Goal: Ask a question: Seek information or help from site administrators or community

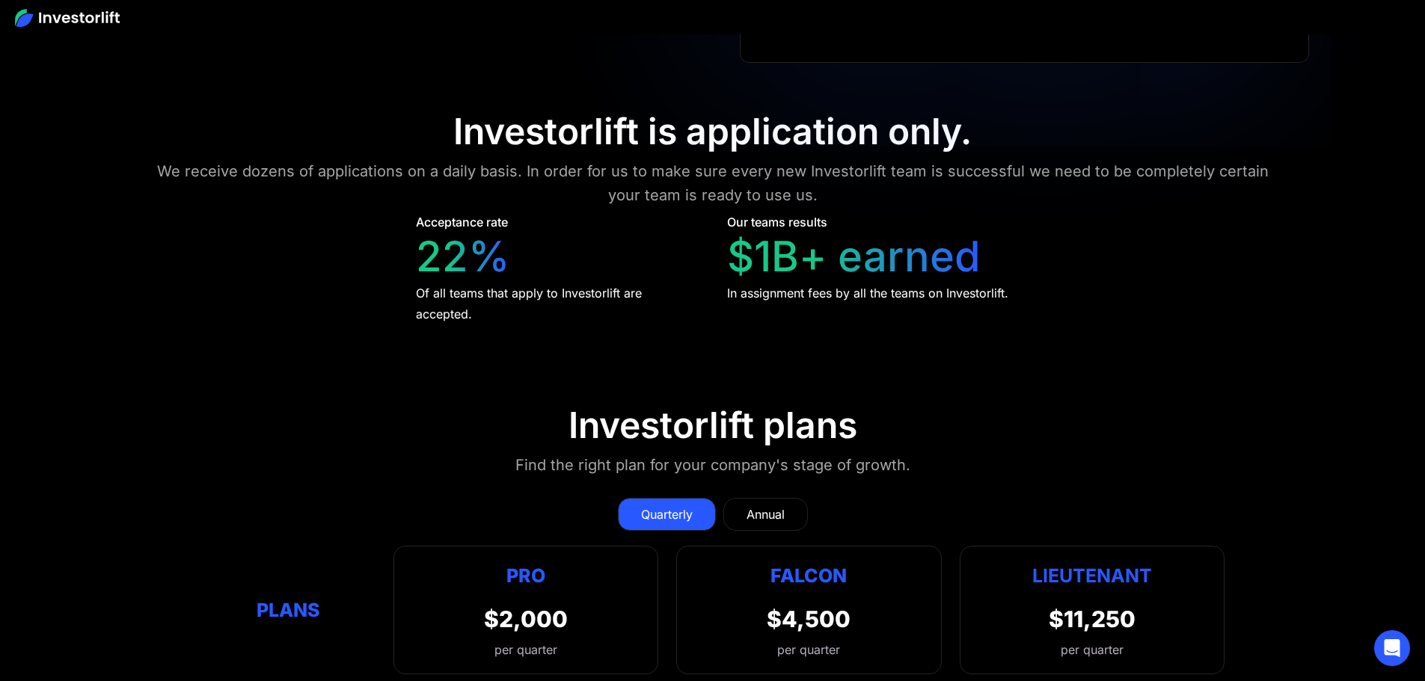
scroll to position [6811, 0]
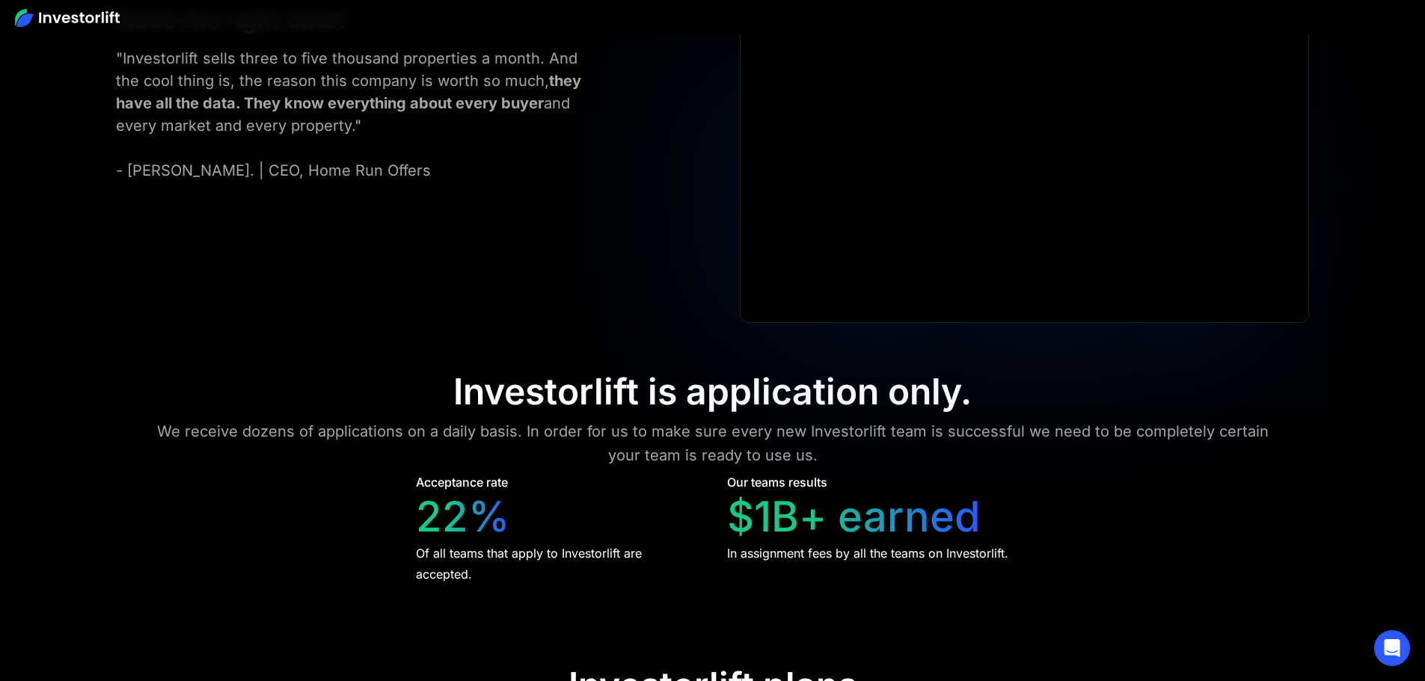
drag, startPoint x: 492, startPoint y: 227, endPoint x: 562, endPoint y: 230, distance: 69.6
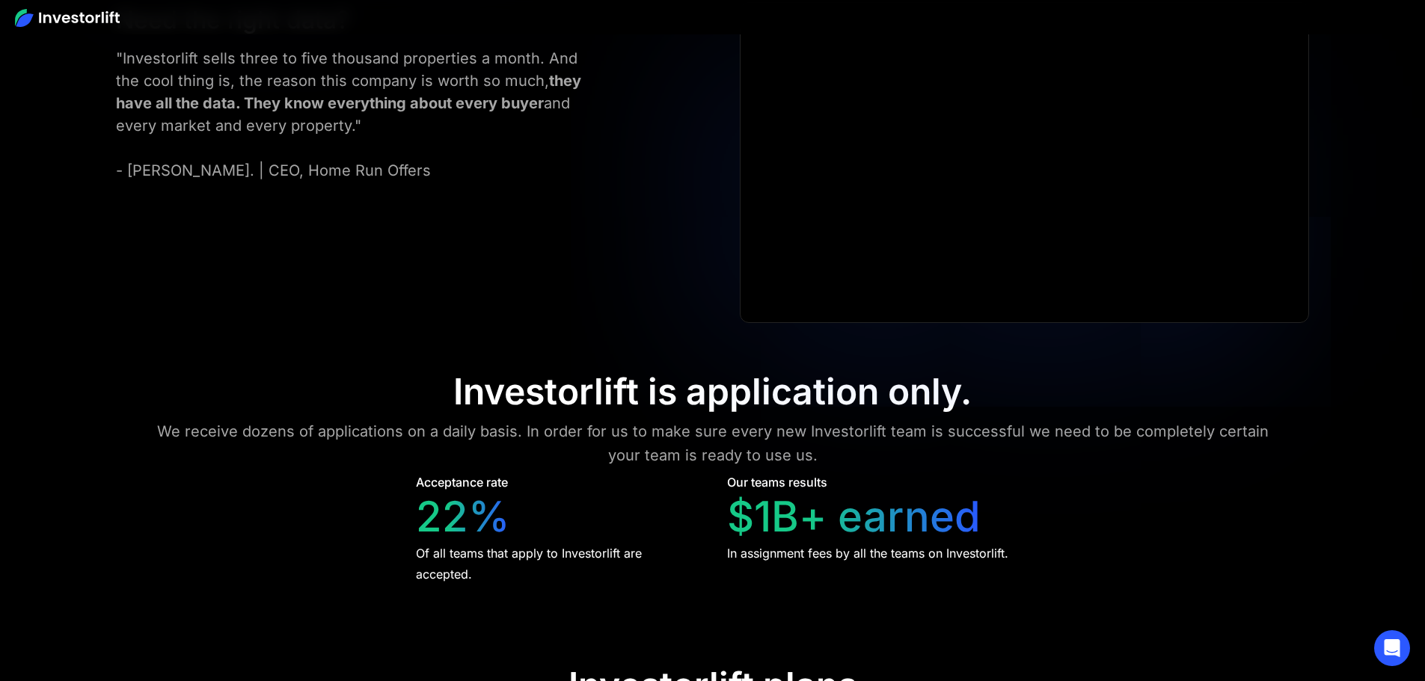
drag, startPoint x: 182, startPoint y: 423, endPoint x: 319, endPoint y: 408, distance: 137.0
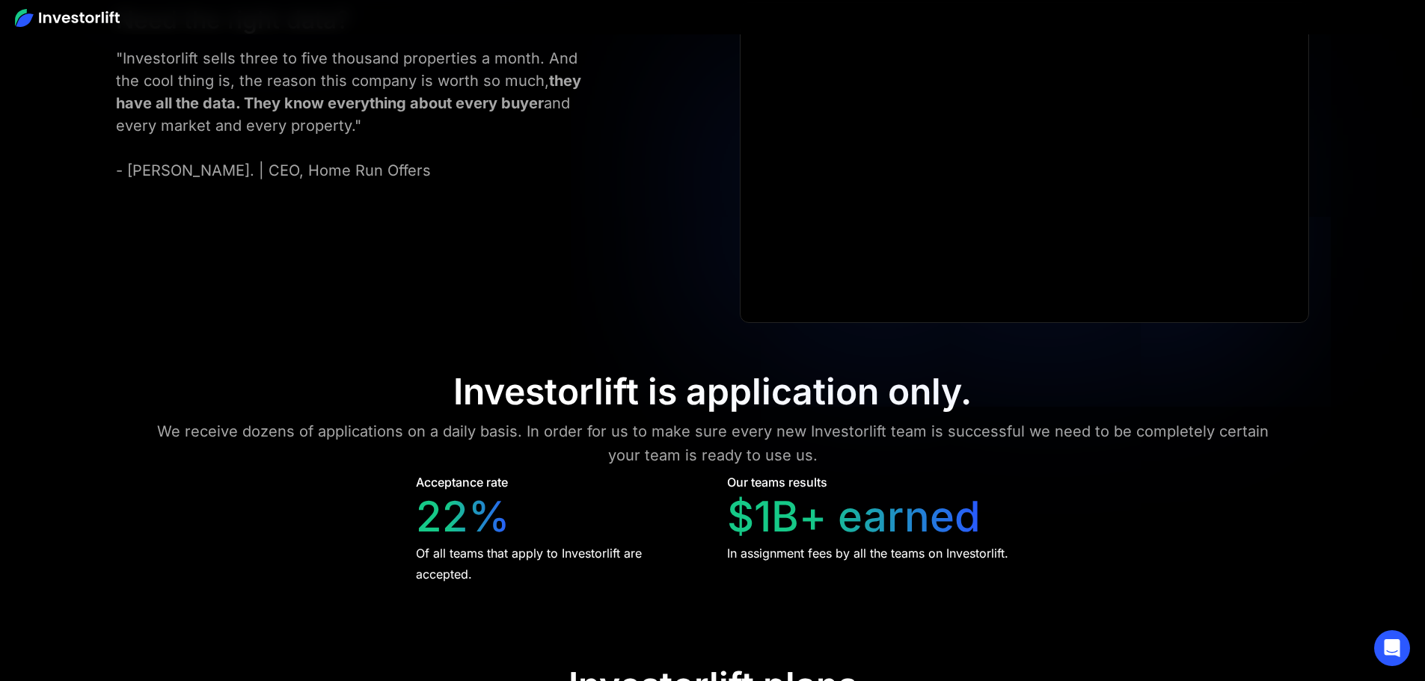
drag, startPoint x: 752, startPoint y: 414, endPoint x: 847, endPoint y: 414, distance: 95.7
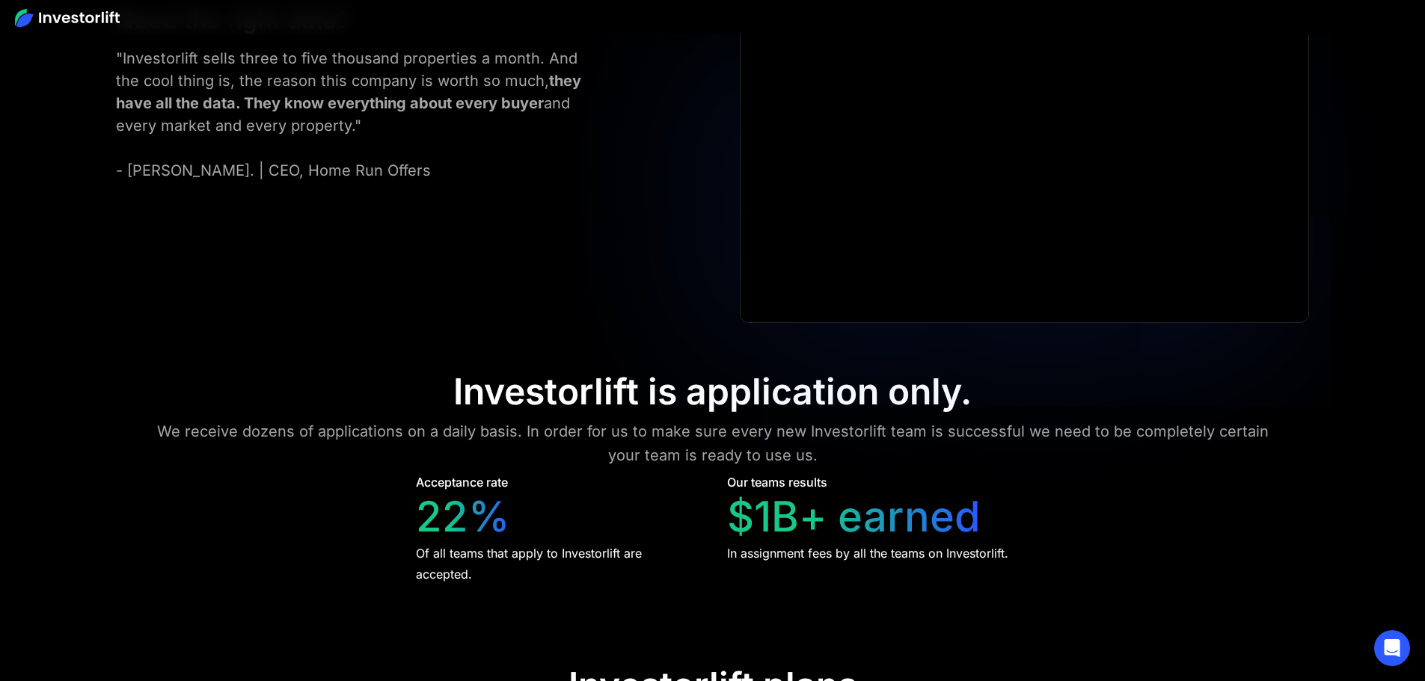
drag, startPoint x: 177, startPoint y: 363, endPoint x: 275, endPoint y: 360, distance: 98.0
drag, startPoint x: 526, startPoint y: 355, endPoint x: 570, endPoint y: 355, distance: 43.4
drag, startPoint x: 811, startPoint y: 363, endPoint x: 853, endPoint y: 365, distance: 41.9
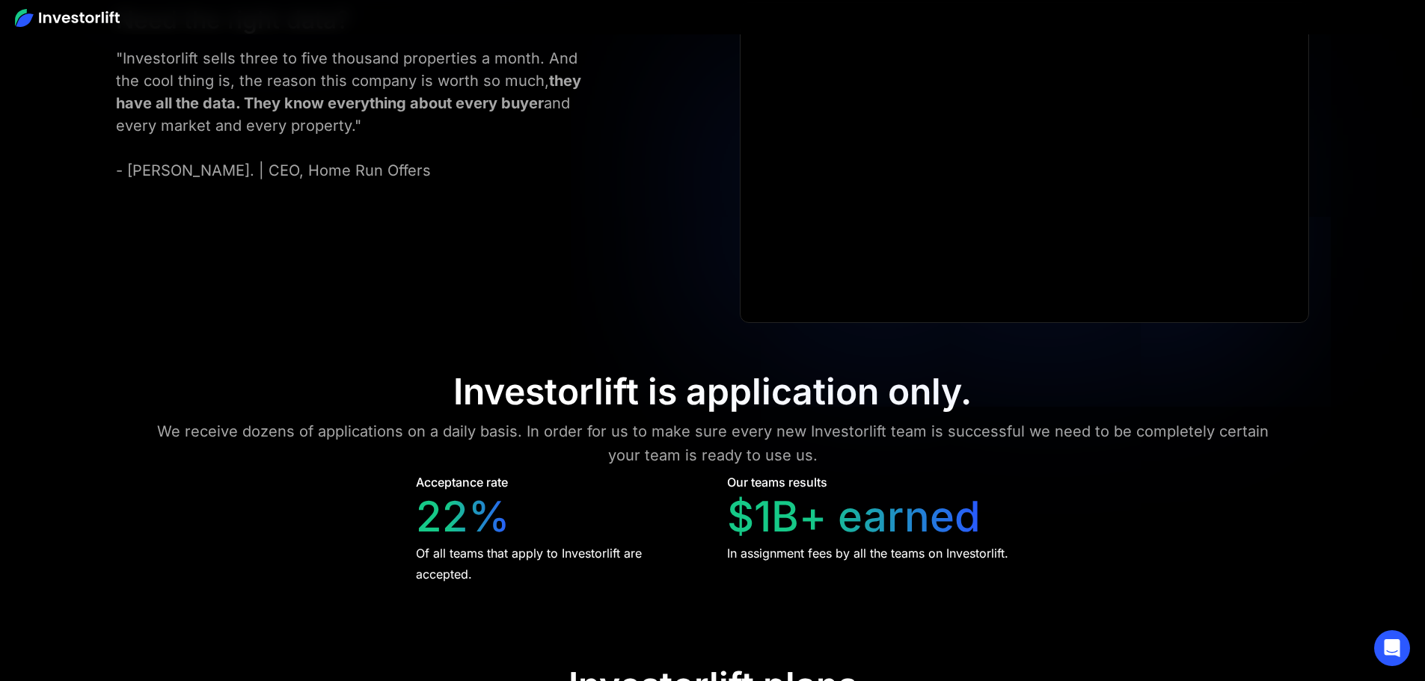
click at [1403, 653] on div "Open Intercom Messenger" at bounding box center [1392, 649] width 40 height 40
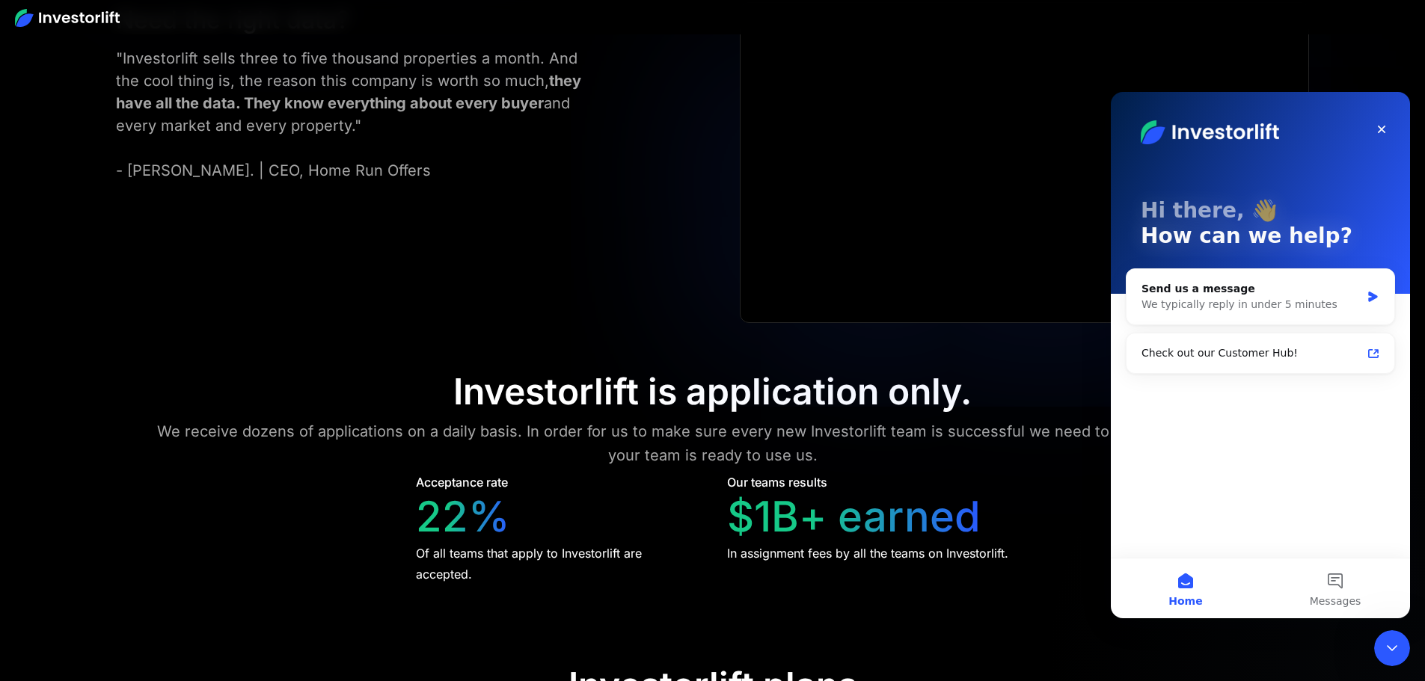
scroll to position [0, 0]
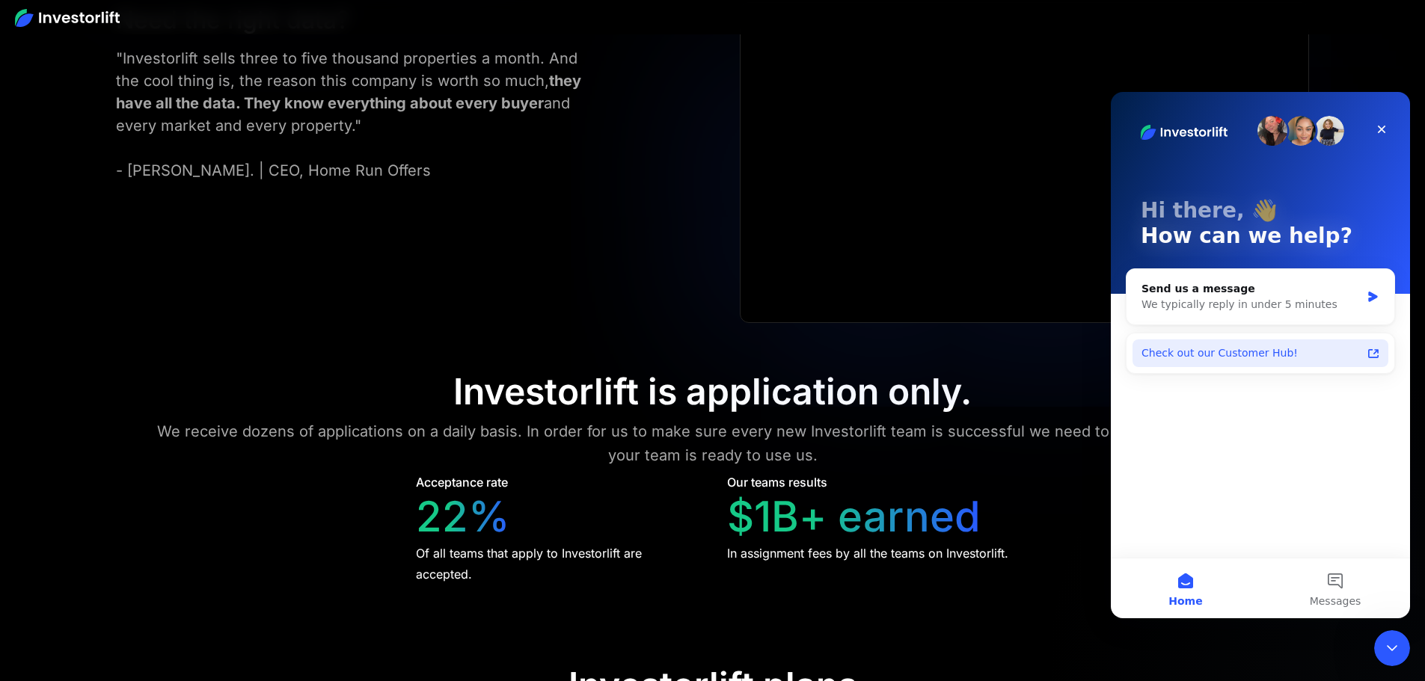
click at [1197, 353] on div "Check out our Customer Hub!" at bounding box center [1251, 353] width 220 height 16
click at [1334, 586] on button "Messages" at bounding box center [1335, 589] width 150 height 60
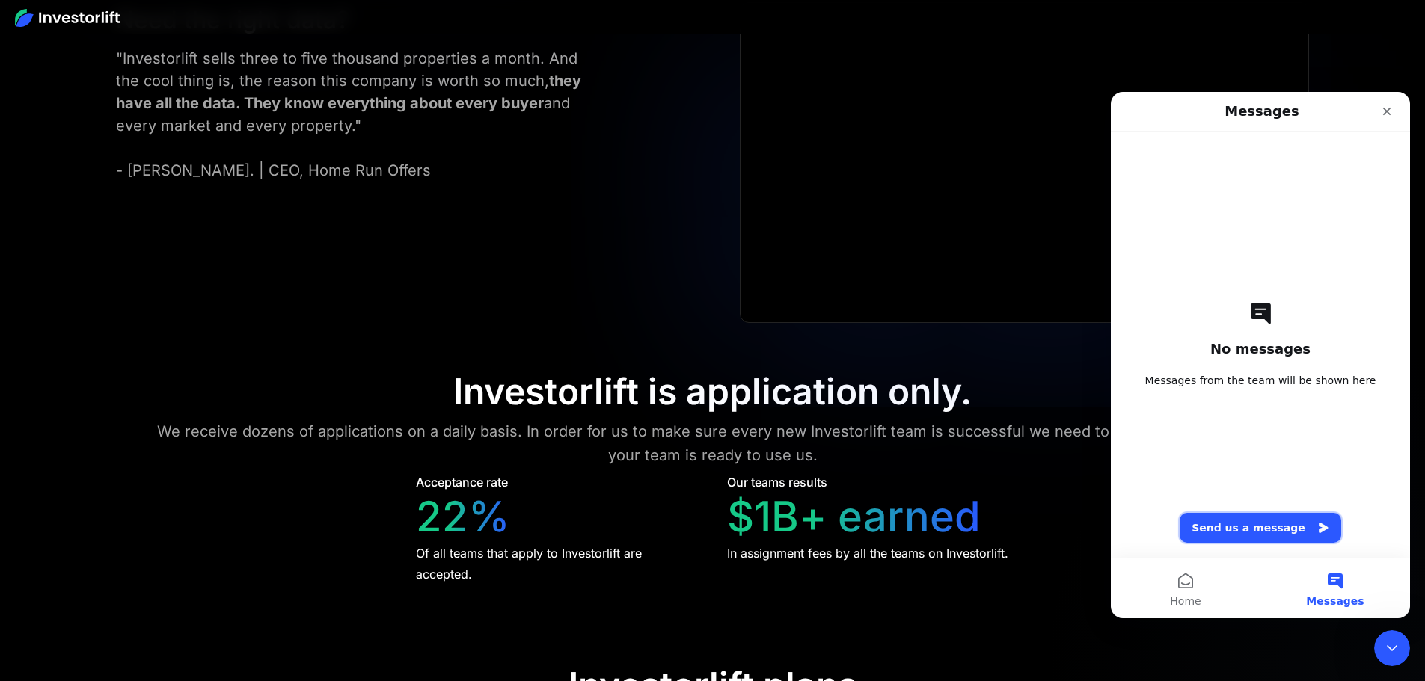
click at [1223, 535] on button "Send us a message" at bounding box center [1260, 528] width 162 height 30
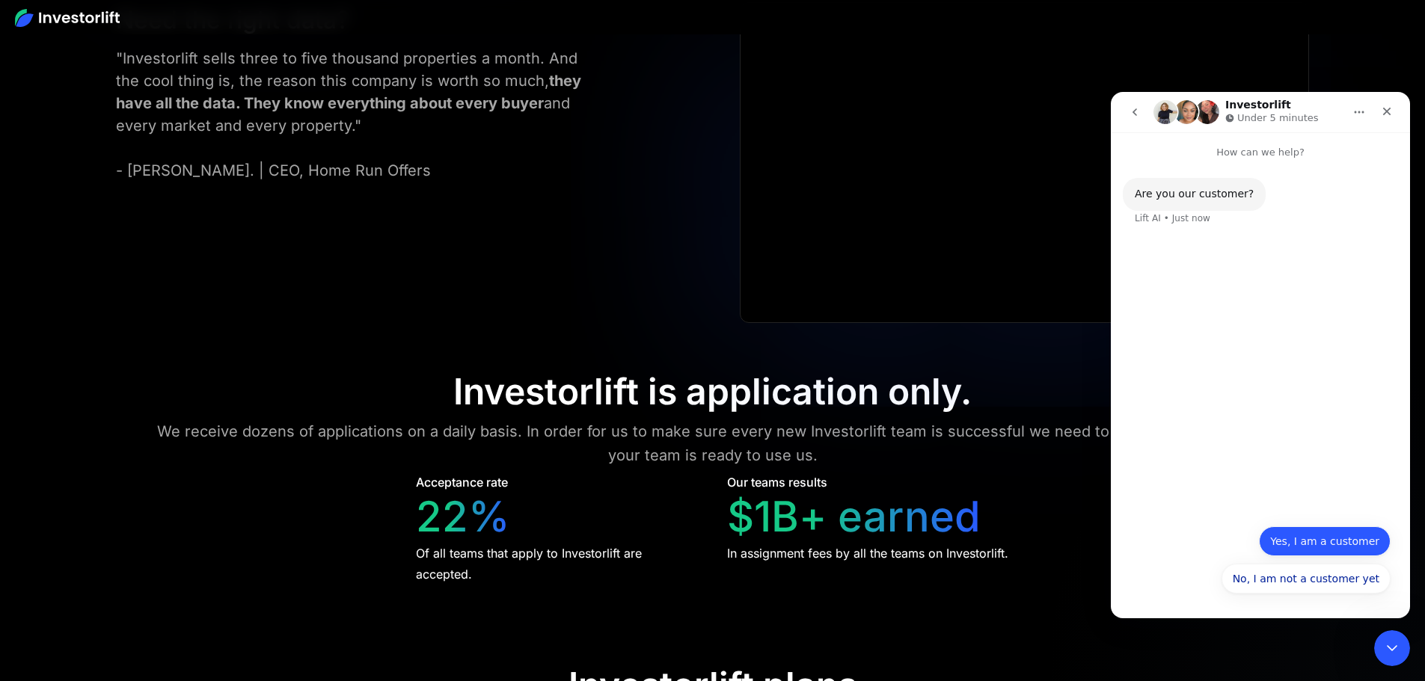
click at [1324, 553] on button "Yes, I am a customer" at bounding box center [1325, 541] width 132 height 30
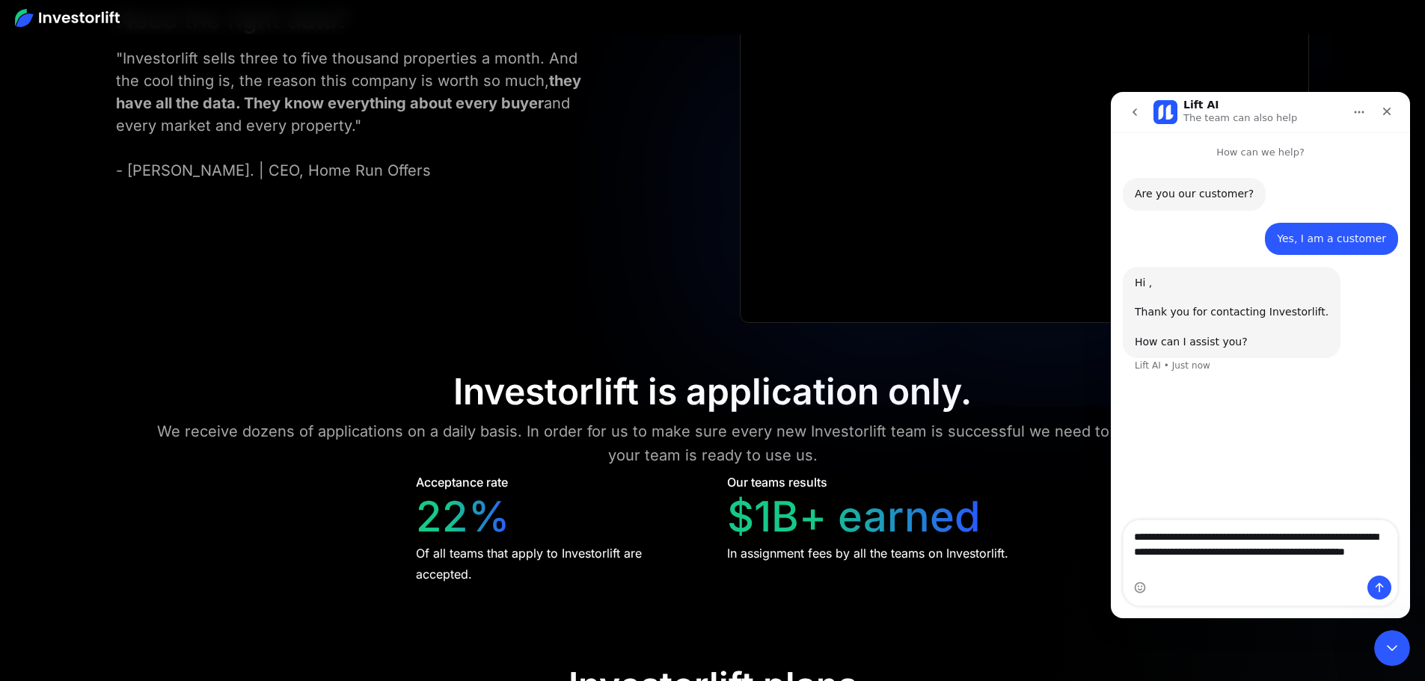
type textarea "**********"
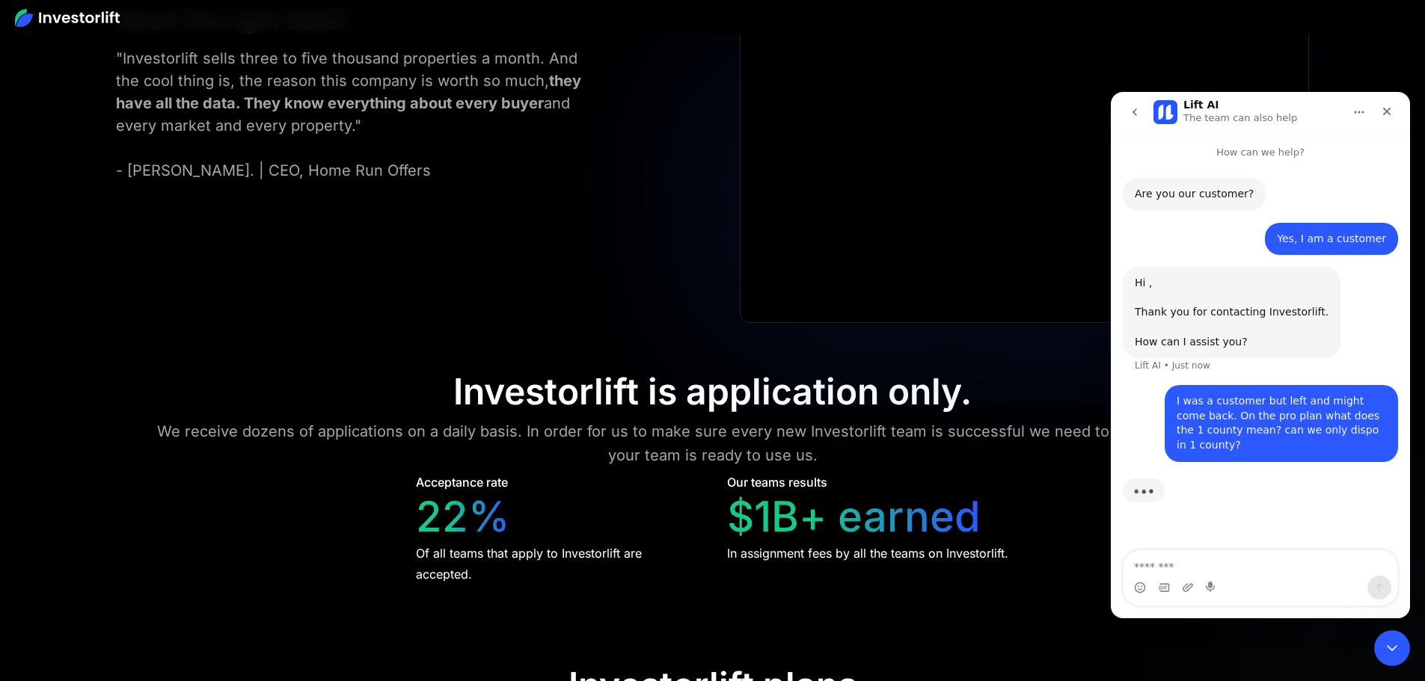
click at [1171, 350] on div "Hi , Thank you for contacting Investorlift. How can I assist you? Lift AI • Jus…" at bounding box center [1231, 312] width 218 height 91
drag, startPoint x: 784, startPoint y: 423, endPoint x: 873, endPoint y: 416, distance: 88.6
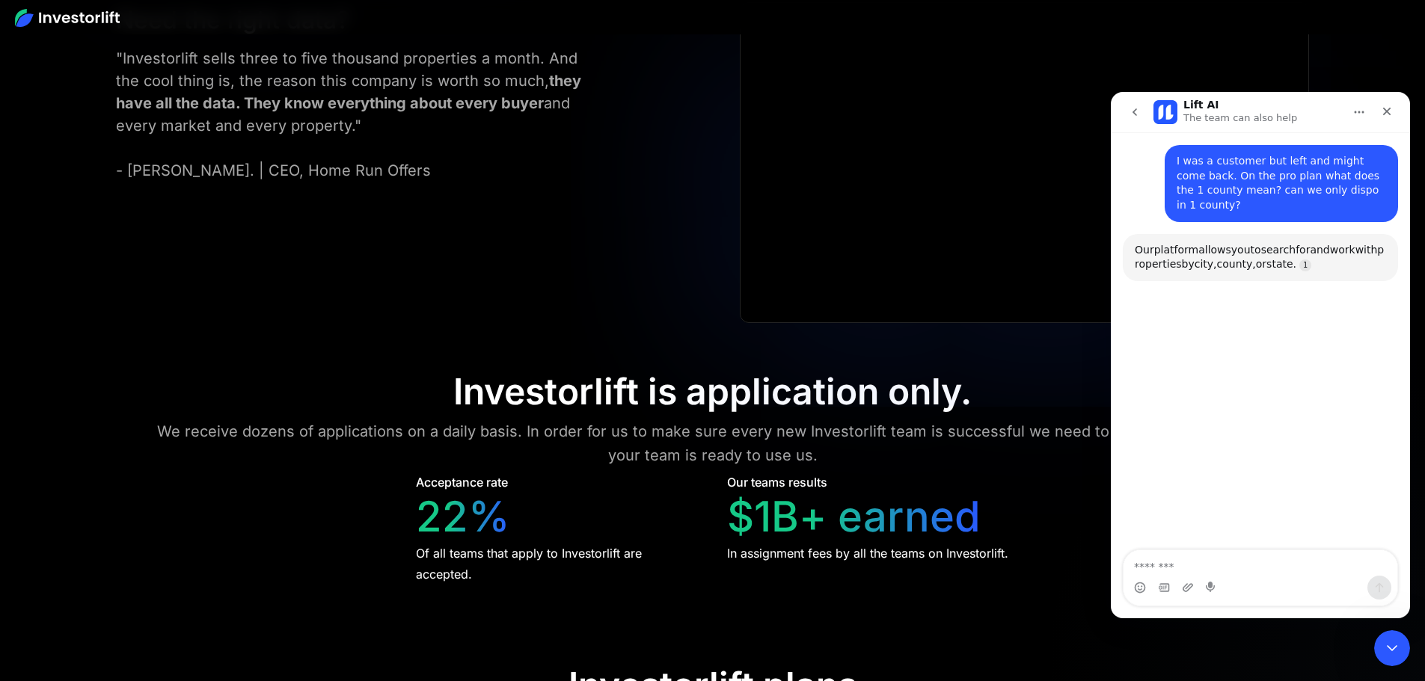
scroll to position [242, 0]
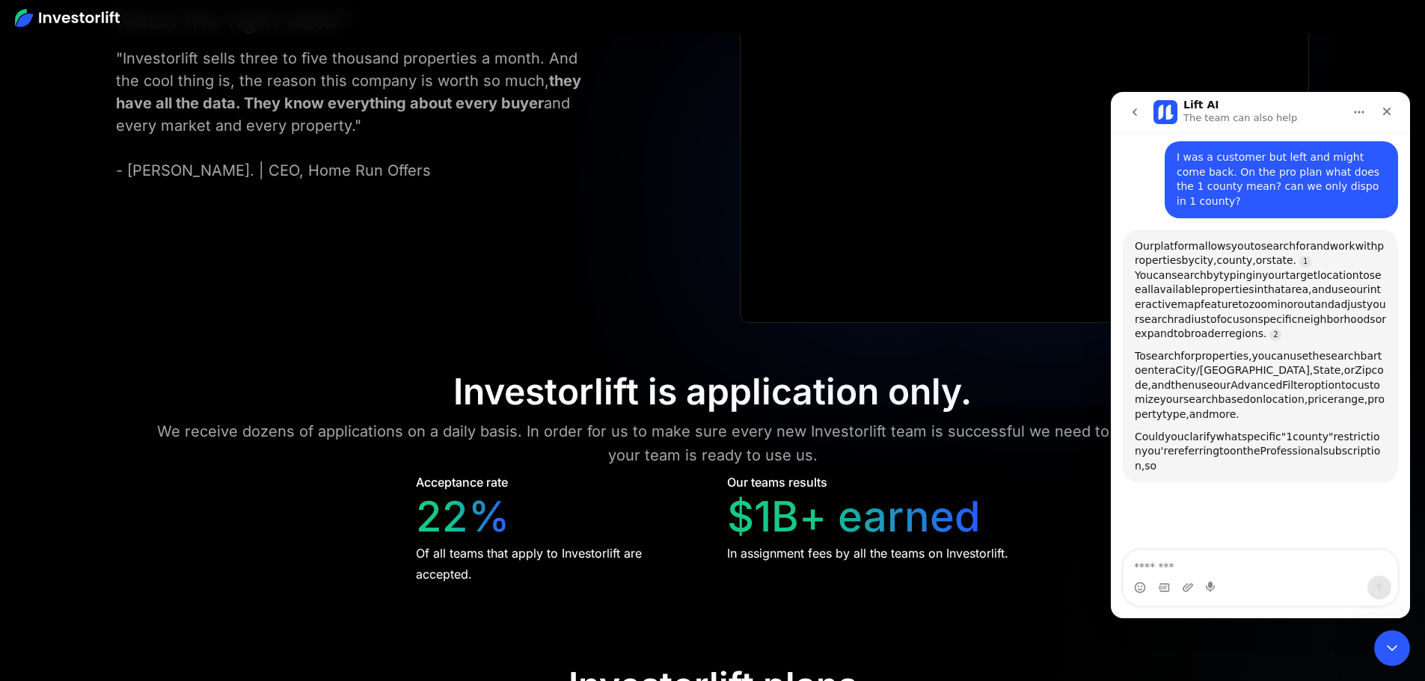
drag, startPoint x: 1205, startPoint y: 233, endPoint x: 1338, endPoint y: 233, distance: 133.1
click at [1330, 239] on div "Our platform allows you to search for and work with properties by city, county,…" at bounding box center [1259, 290] width 251 height 102
click at [1352, 240] on span "work" at bounding box center [1342, 246] width 25 height 12
drag, startPoint x: 1175, startPoint y: 250, endPoint x: 1229, endPoint y: 249, distance: 54.6
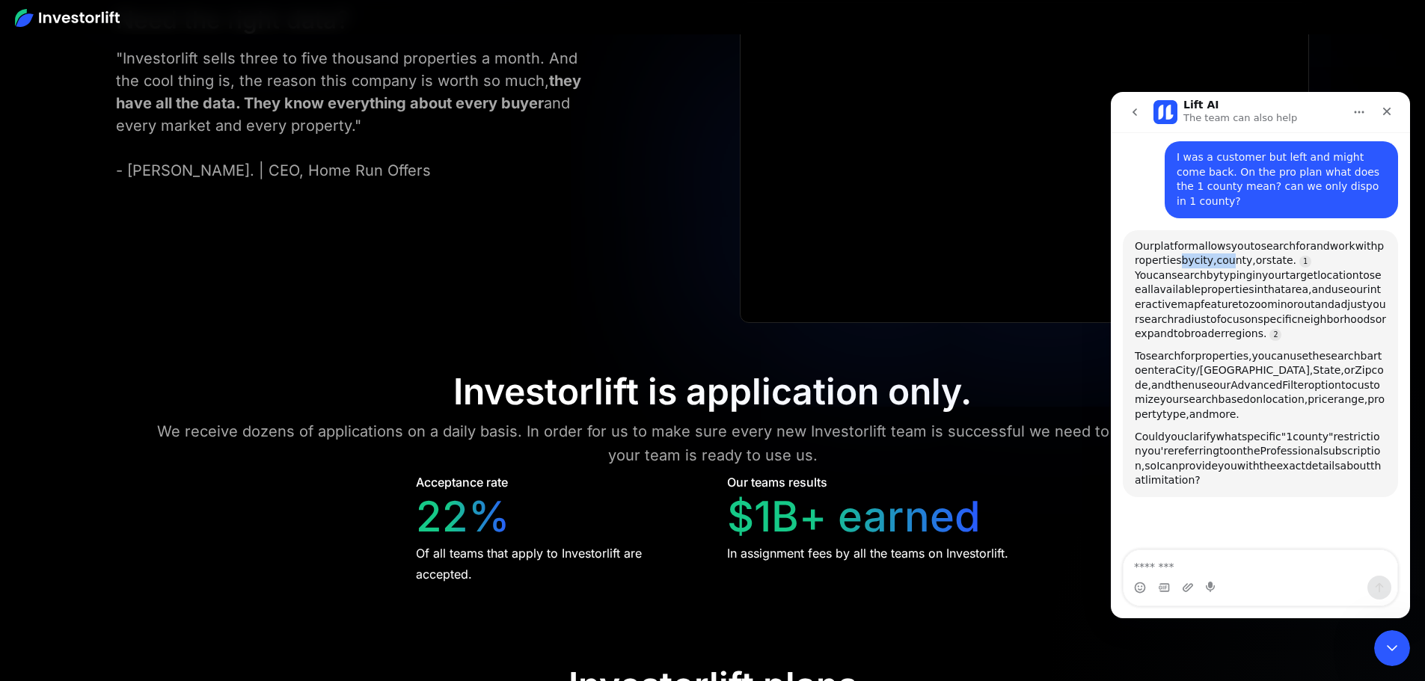
click at [1229, 249] on div "Our platform allows you to search for and work with properties by city, county,…" at bounding box center [1259, 290] width 251 height 102
drag, startPoint x: 1146, startPoint y: 262, endPoint x: 1256, endPoint y: 260, distance: 109.2
click at [1256, 260] on div "Our platform allows you to search for and work with properties by city, county,…" at bounding box center [1259, 290] width 251 height 102
click at [1285, 269] on span "target" at bounding box center [1301, 275] width 32 height 12
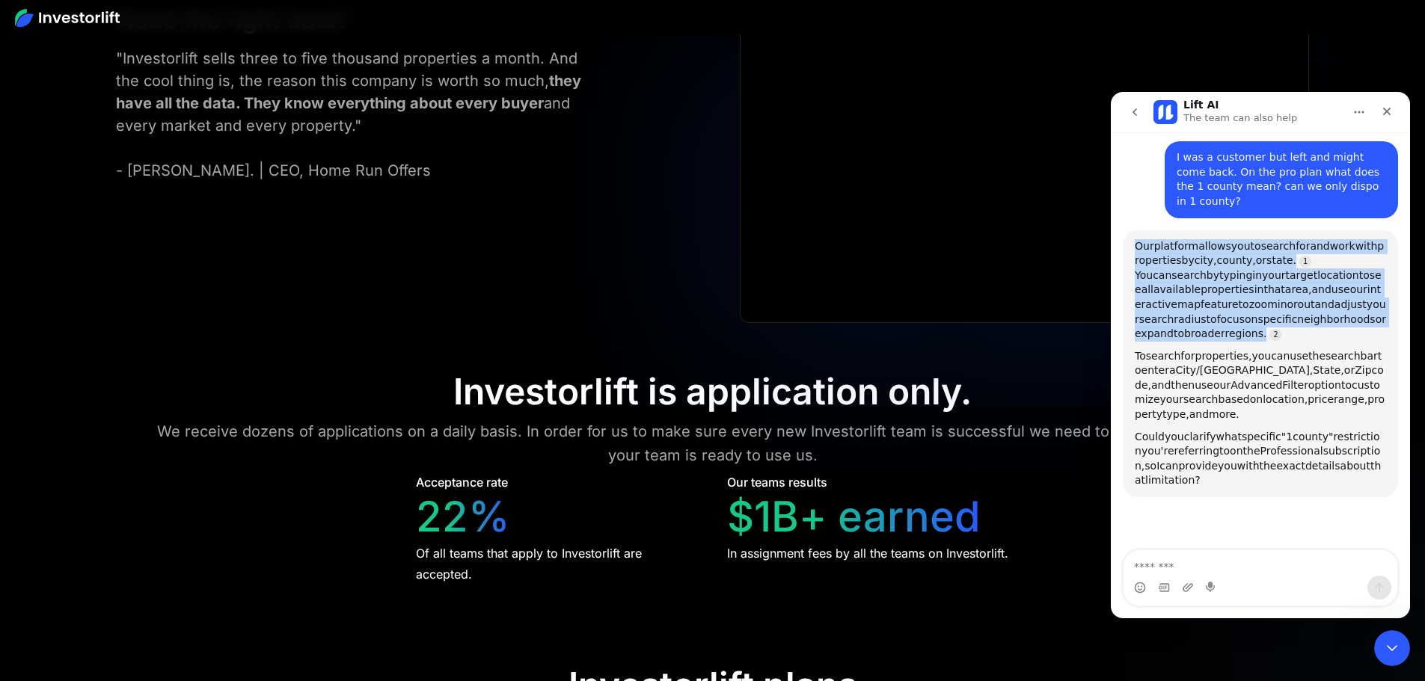
click at [1285, 269] on span "target" at bounding box center [1301, 275] width 32 height 12
click at [1317, 269] on span "location" at bounding box center [1338, 275] width 42 height 12
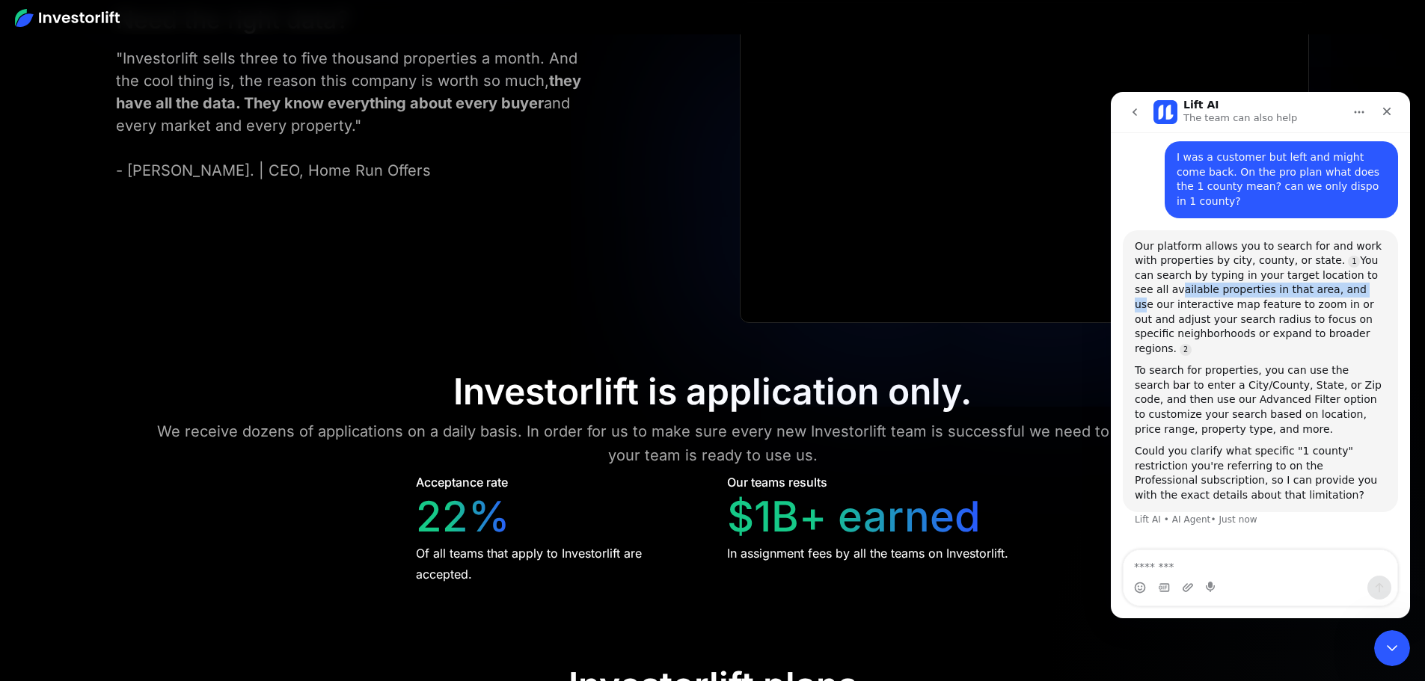
drag, startPoint x: 1142, startPoint y: 278, endPoint x: 1310, endPoint y: 276, distance: 168.3
click at [1310, 276] on div "Our platform allows you to search for and work with properties by city, county,…" at bounding box center [1259, 297] width 251 height 117
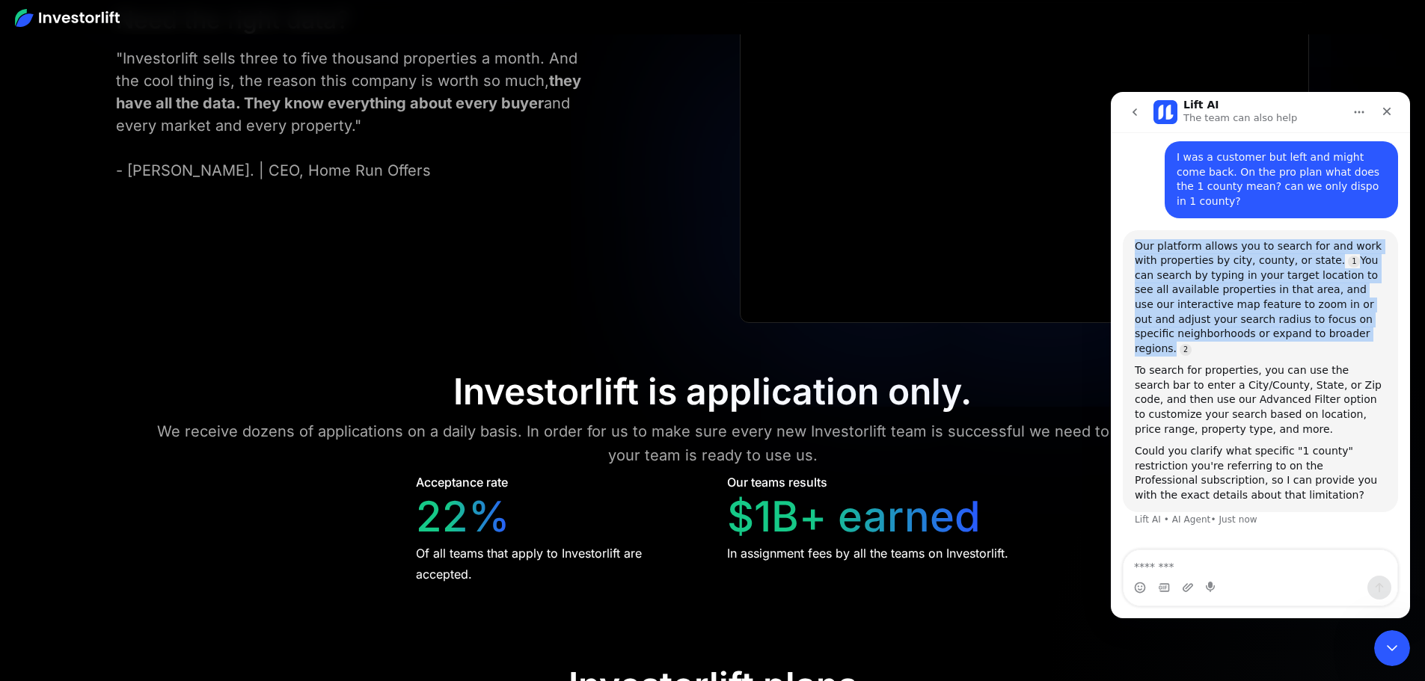
click at [1310, 276] on div "Our platform allows you to search for and work with properties by city, county,…" at bounding box center [1259, 297] width 251 height 117
click at [1167, 292] on div "Our platform allows you to search for and work with properties by city, county,…" at bounding box center [1259, 297] width 251 height 117
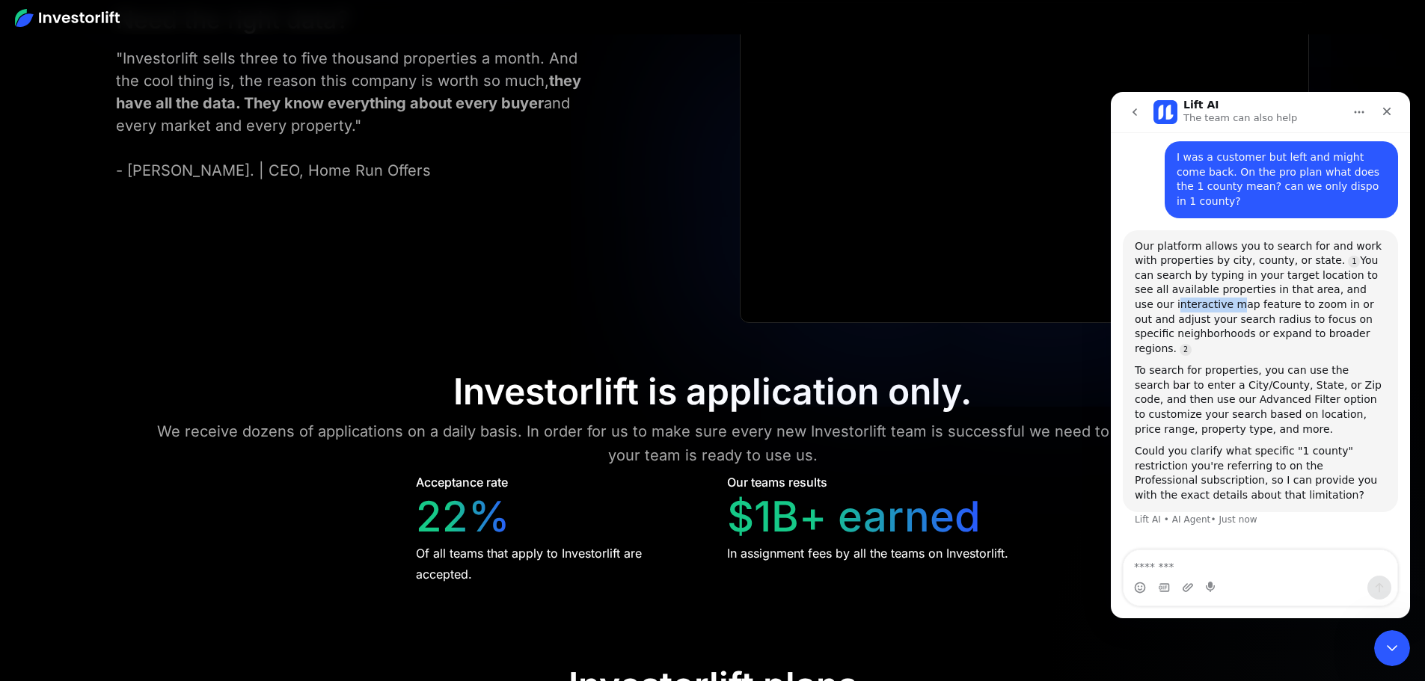
drag, startPoint x: 1167, startPoint y: 292, endPoint x: 1184, endPoint y: 292, distance: 17.9
click at [1173, 292] on div "Our platform allows you to search for and work with properties by city, county,…" at bounding box center [1259, 297] width 251 height 117
drag, startPoint x: 1257, startPoint y: 291, endPoint x: 1340, endPoint y: 291, distance: 83.0
click at [1340, 291] on div "Our platform allows you to search for and work with properties by city, county,…" at bounding box center [1259, 297] width 251 height 117
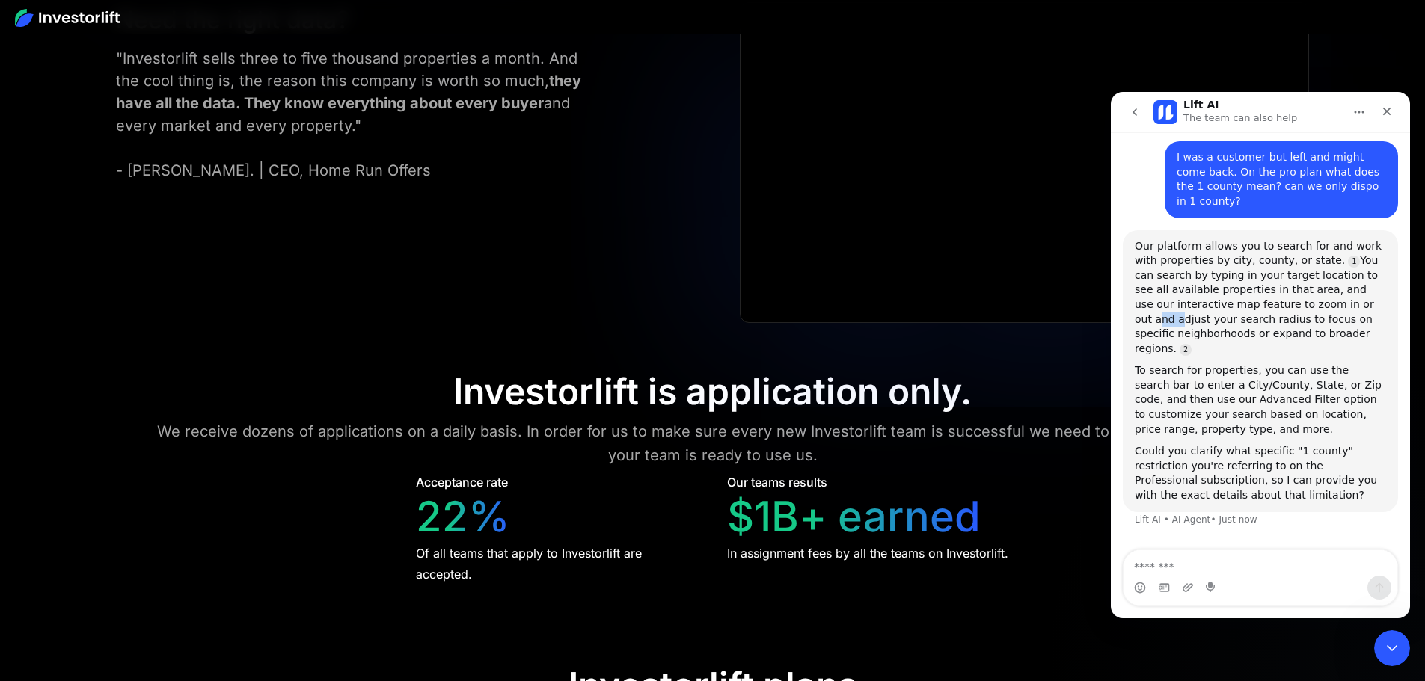
click at [1340, 291] on div "Our platform allows you to search for and work with properties by city, county,…" at bounding box center [1259, 297] width 251 height 117
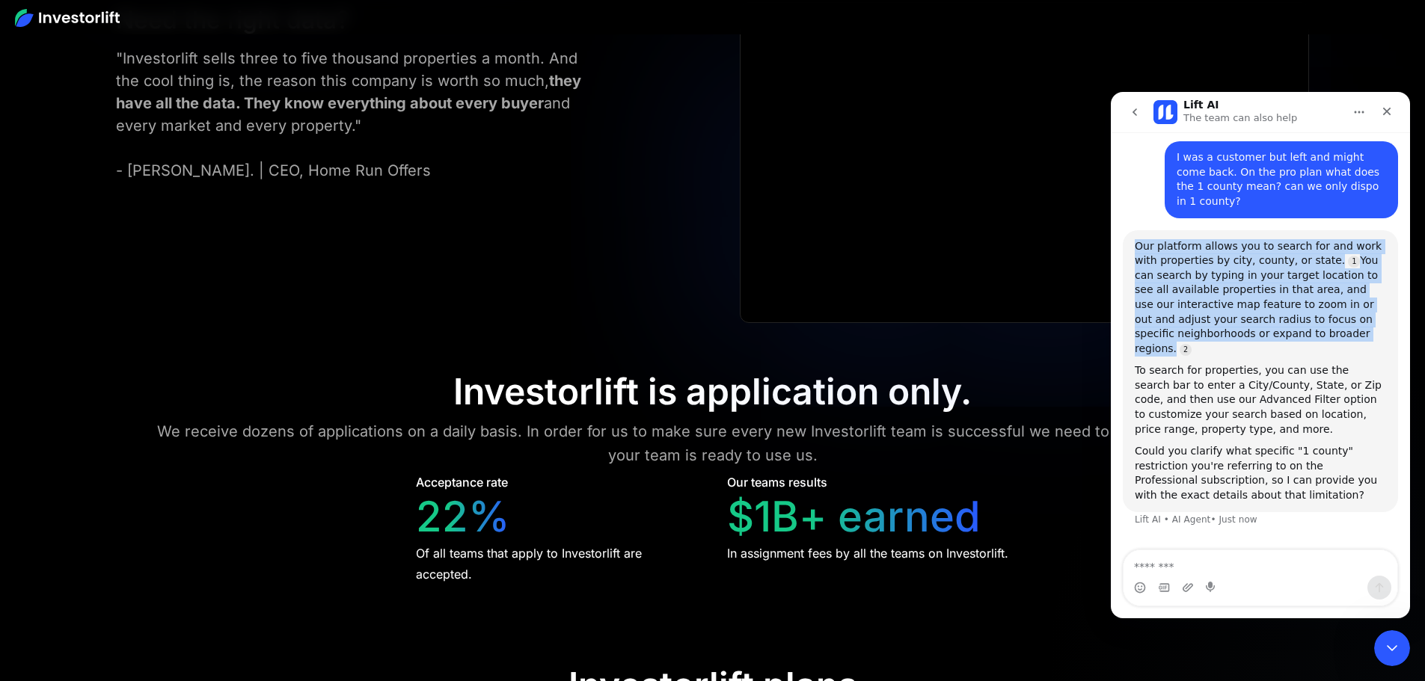
click at [1340, 291] on div "Our platform allows you to search for and work with properties by city, county,…" at bounding box center [1259, 297] width 251 height 117
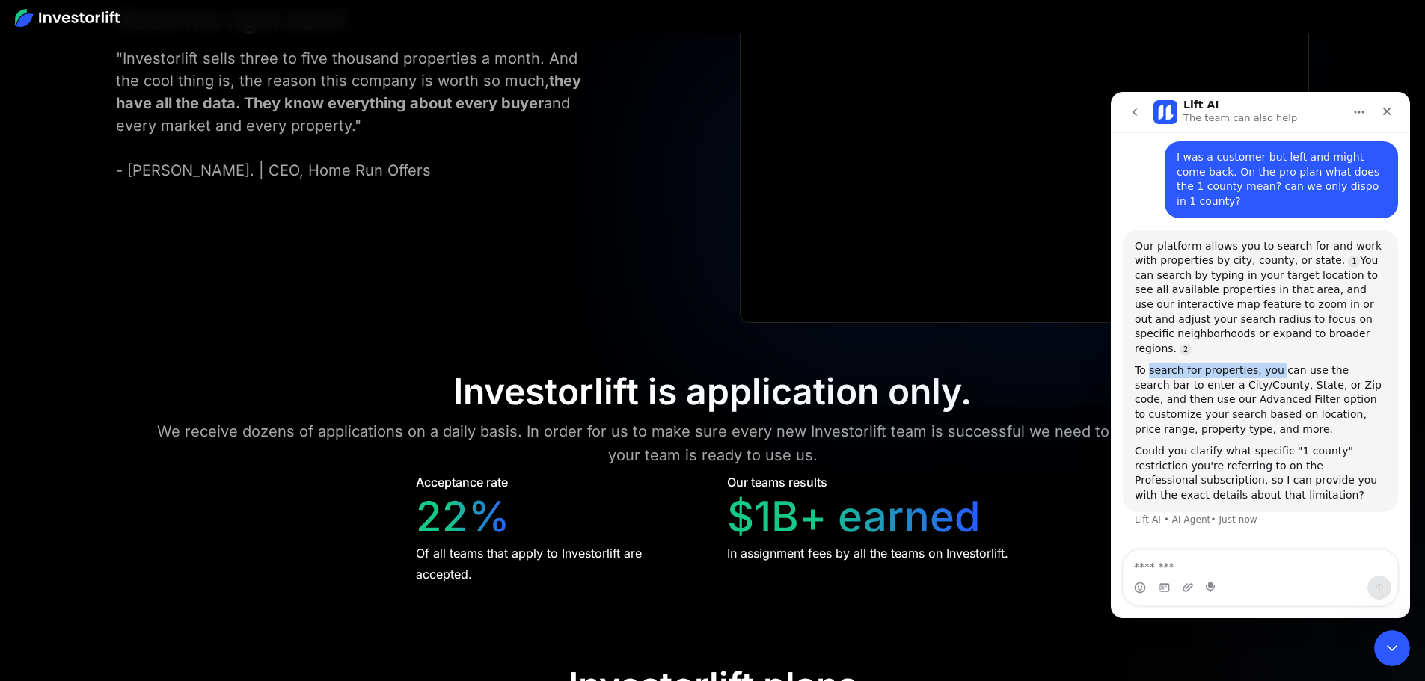
drag, startPoint x: 1242, startPoint y: 339, endPoint x: 1270, endPoint y: 339, distance: 28.4
click at [1270, 363] on div "To search for properties, you can use the search bar to enter a City/County, St…" at bounding box center [1259, 399] width 251 height 73
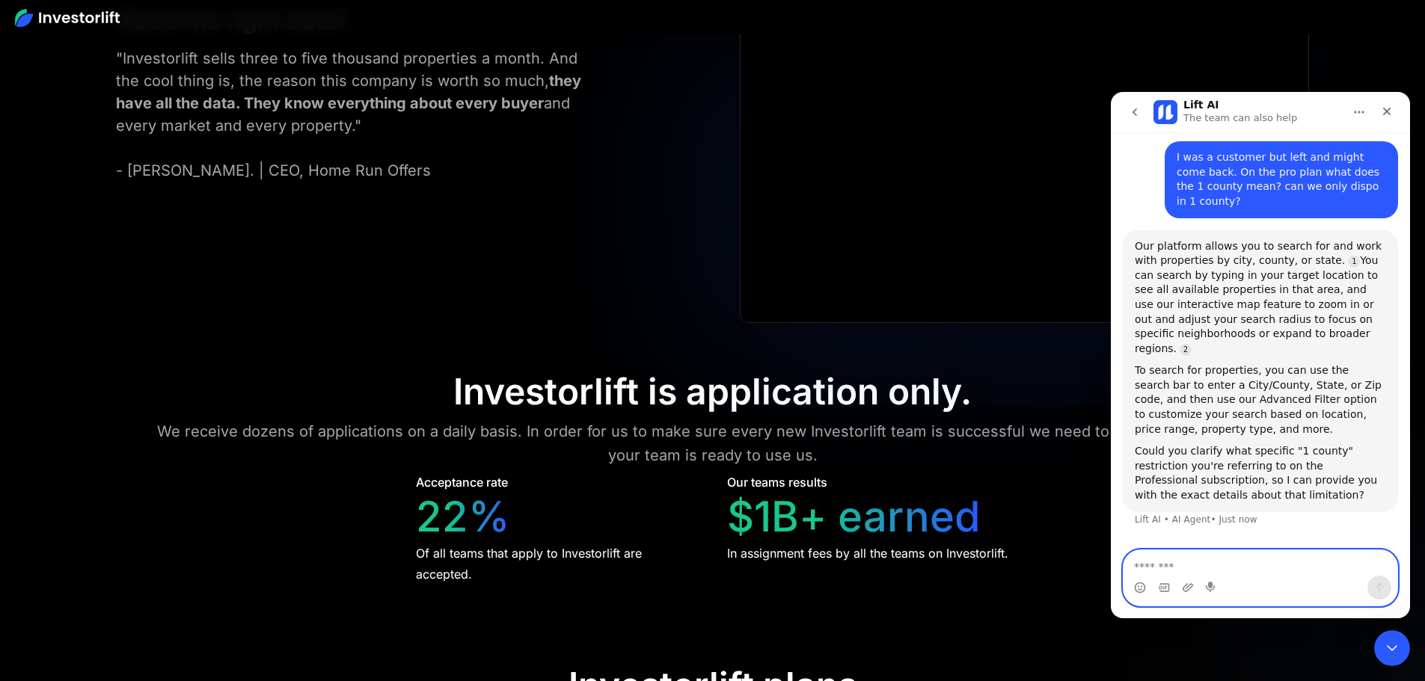
click at [1184, 570] on textarea "Message…" at bounding box center [1260, 562] width 274 height 25
type textarea "**********"
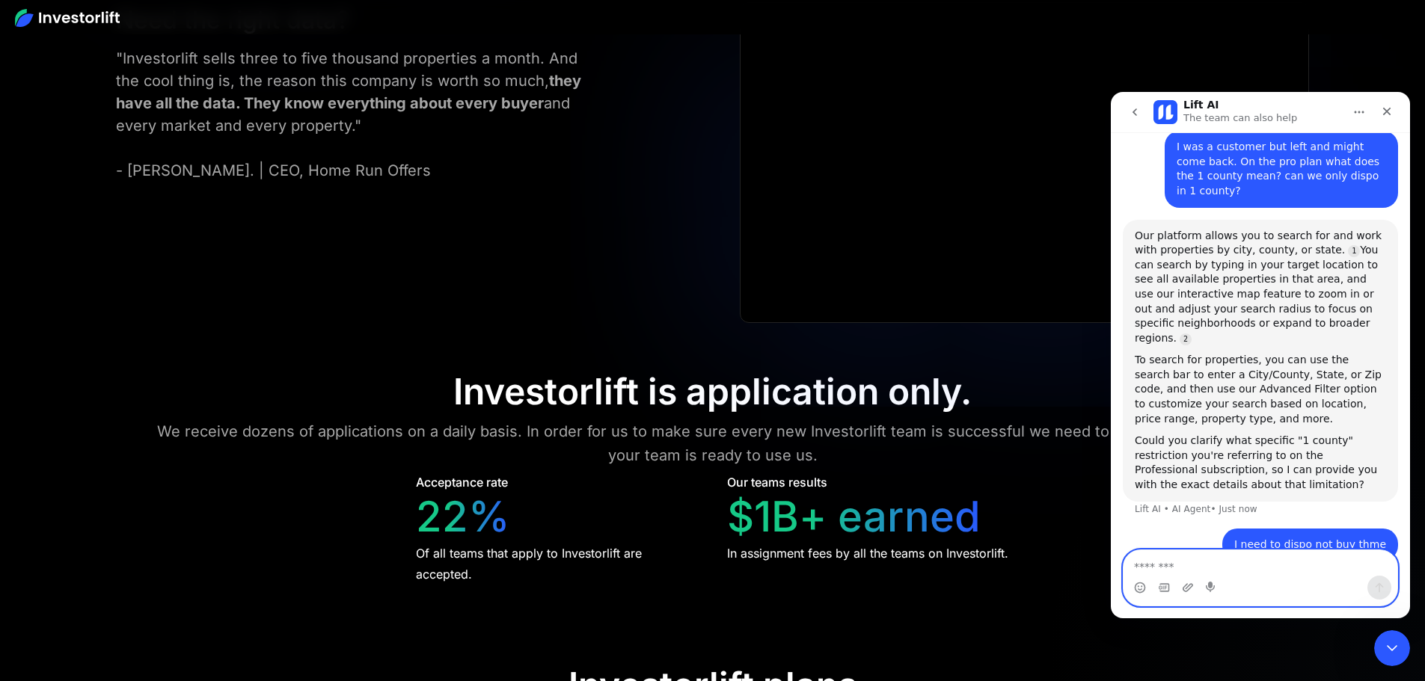
scroll to position [301, 0]
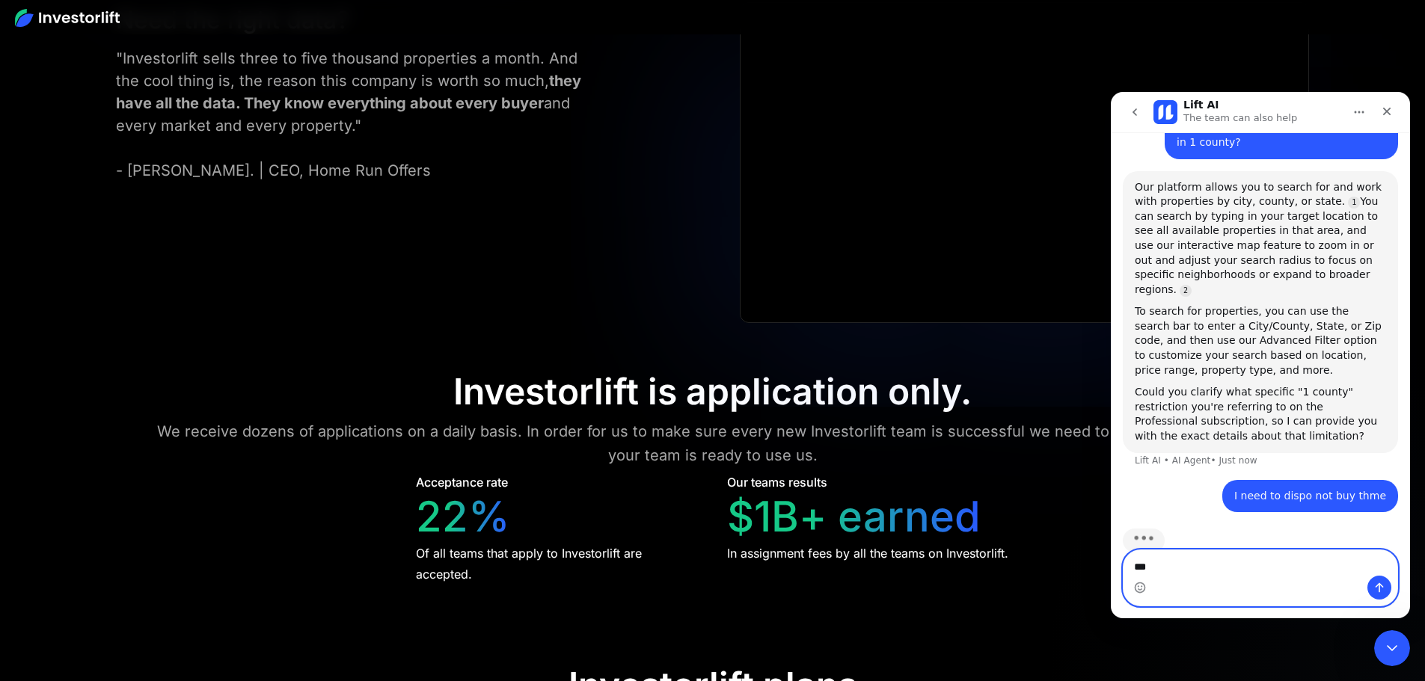
type textarea "****"
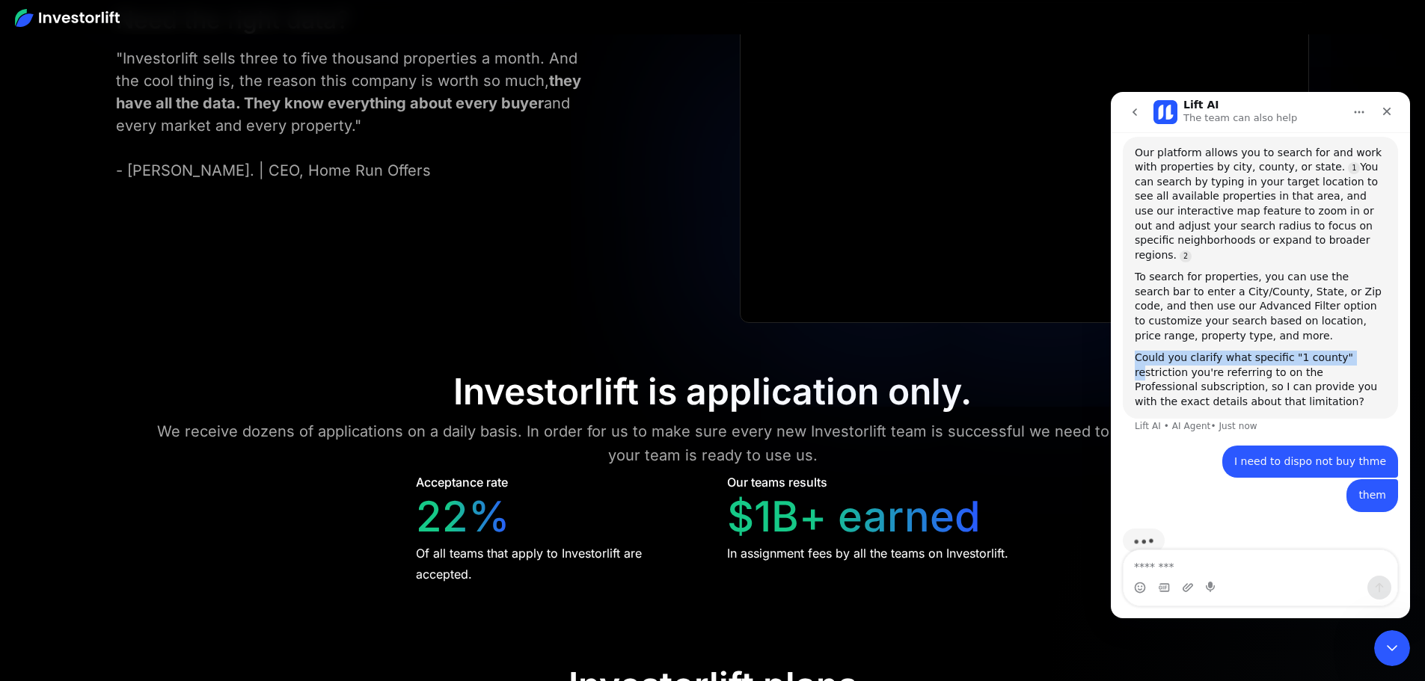
drag, startPoint x: 1117, startPoint y: 331, endPoint x: 1336, endPoint y: 328, distance: 218.4
click at [1336, 328] on div "Are you our customer? Lift AI • 1m ago Yes, I am a customer • 1m ago Hi , Thank…" at bounding box center [1259, 201] width 299 height 756
click at [1266, 351] on div "Could you clarify what specific "1 county" restriction you're referring to on t…" at bounding box center [1259, 380] width 251 height 58
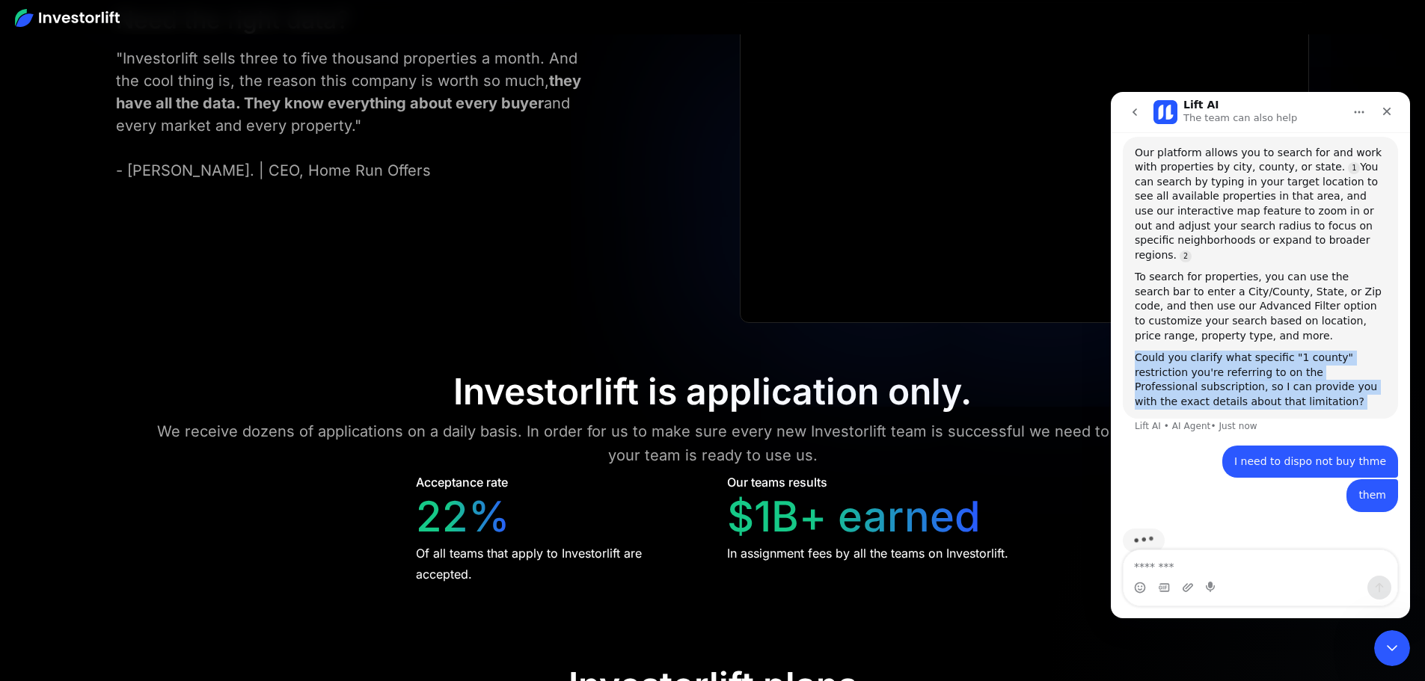
click at [1242, 351] on div "Could you clarify what specific "1 county" restriction you're referring to on t…" at bounding box center [1259, 380] width 251 height 58
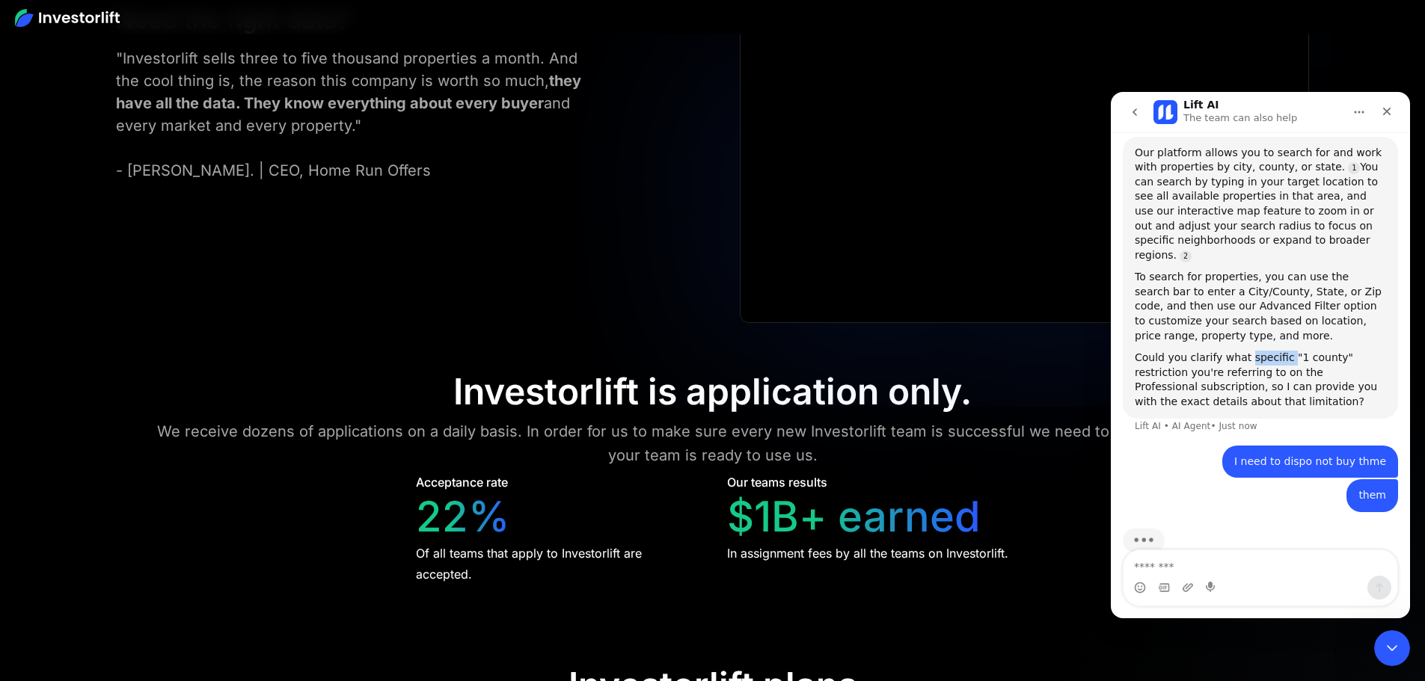
click at [1242, 351] on div "Could you clarify what specific "1 county" restriction you're referring to on t…" at bounding box center [1259, 380] width 251 height 58
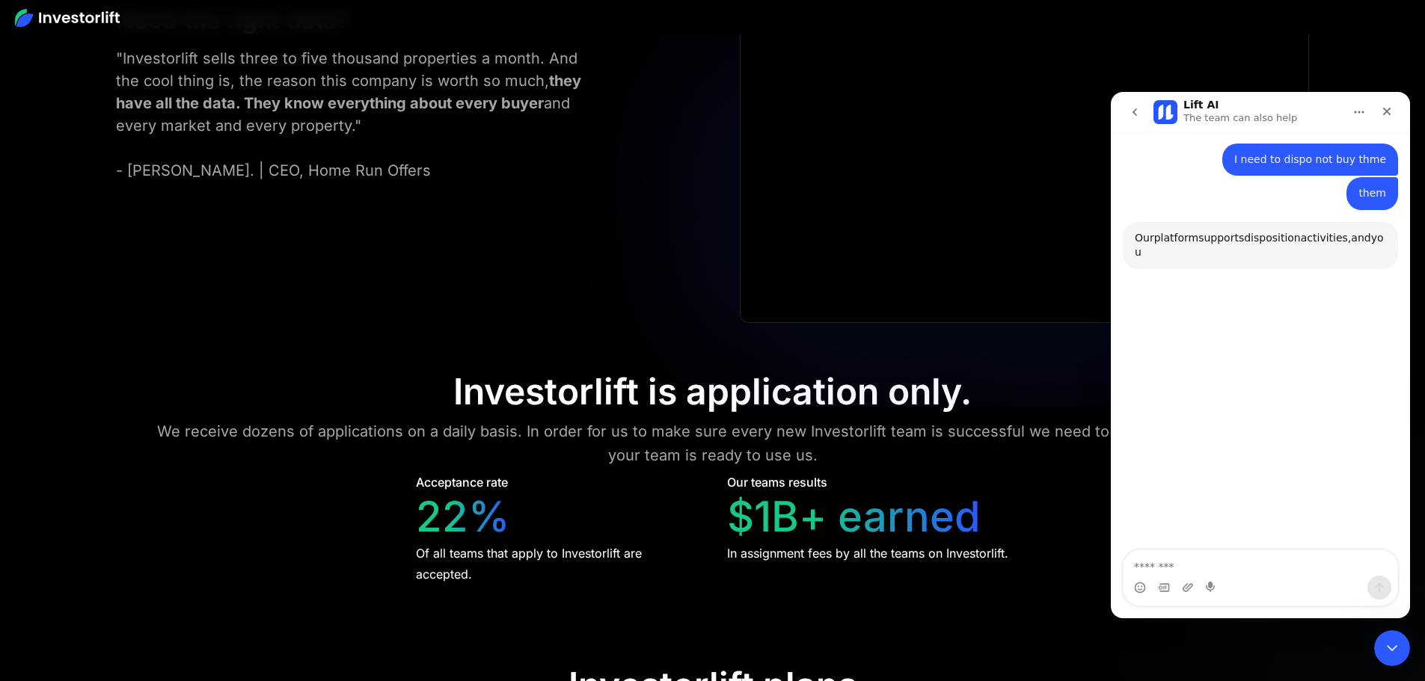
scroll to position [644, 0]
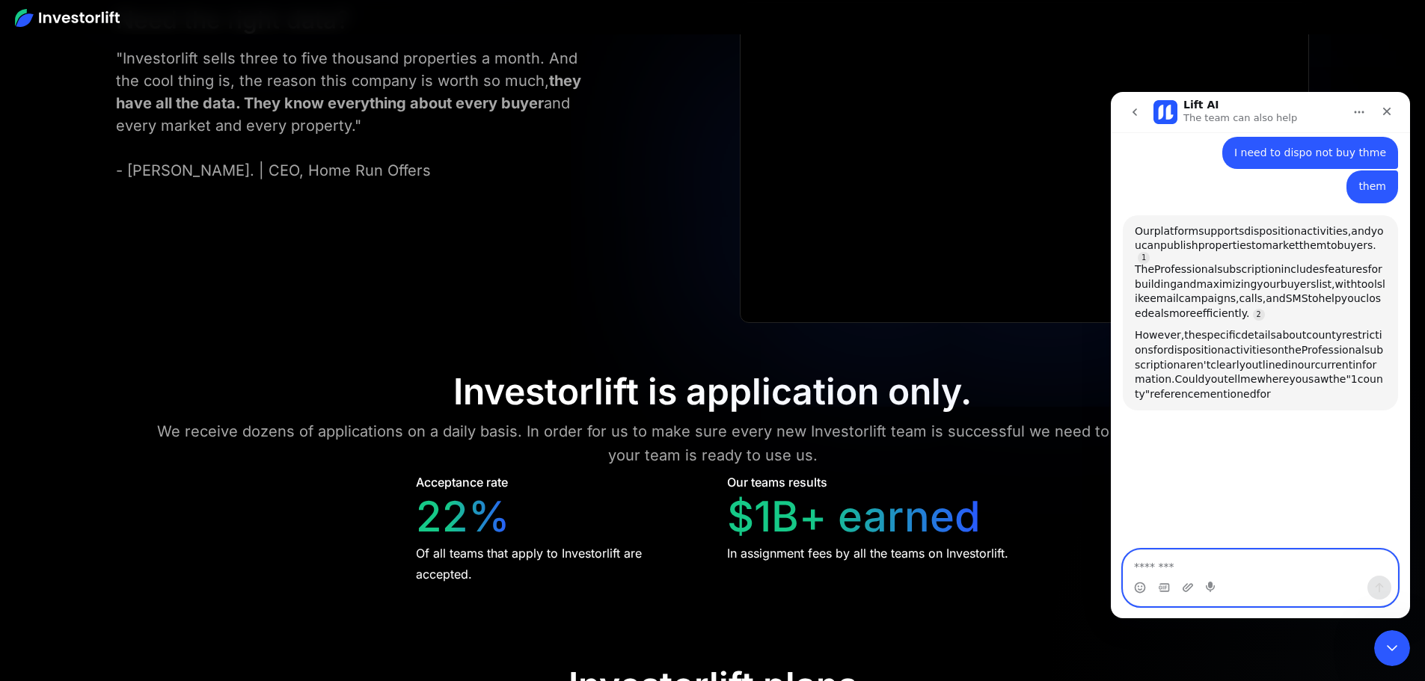
click at [1184, 553] on textarea "Message…" at bounding box center [1260, 562] width 274 height 25
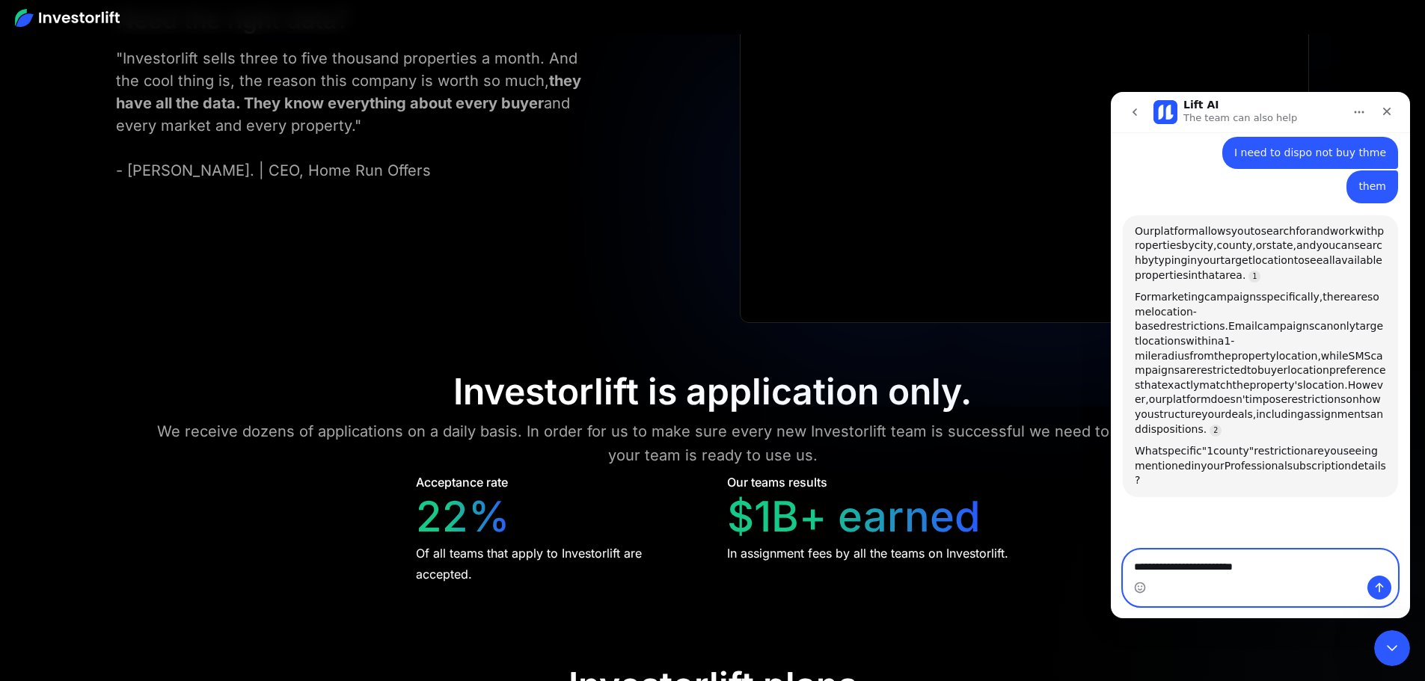
type textarea "**********"
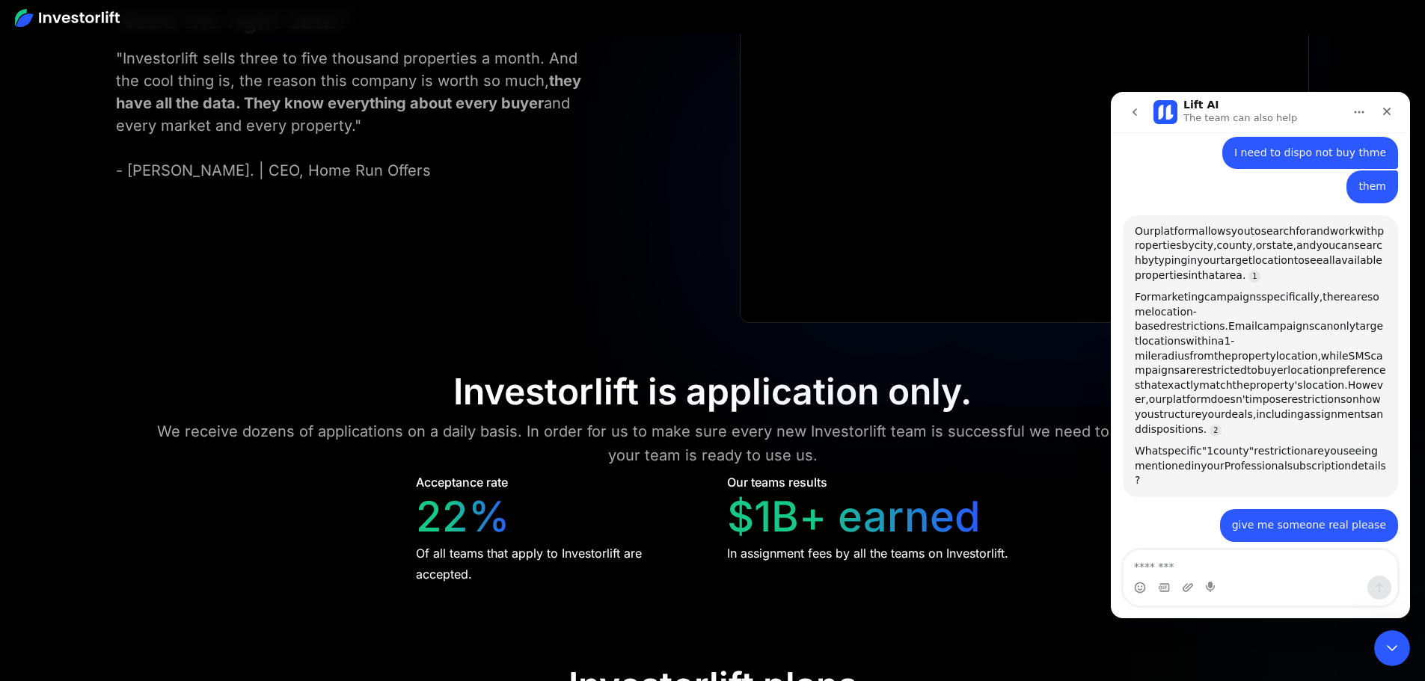
click at [1205, 445] on span ""1" at bounding box center [1207, 451] width 11 height 12
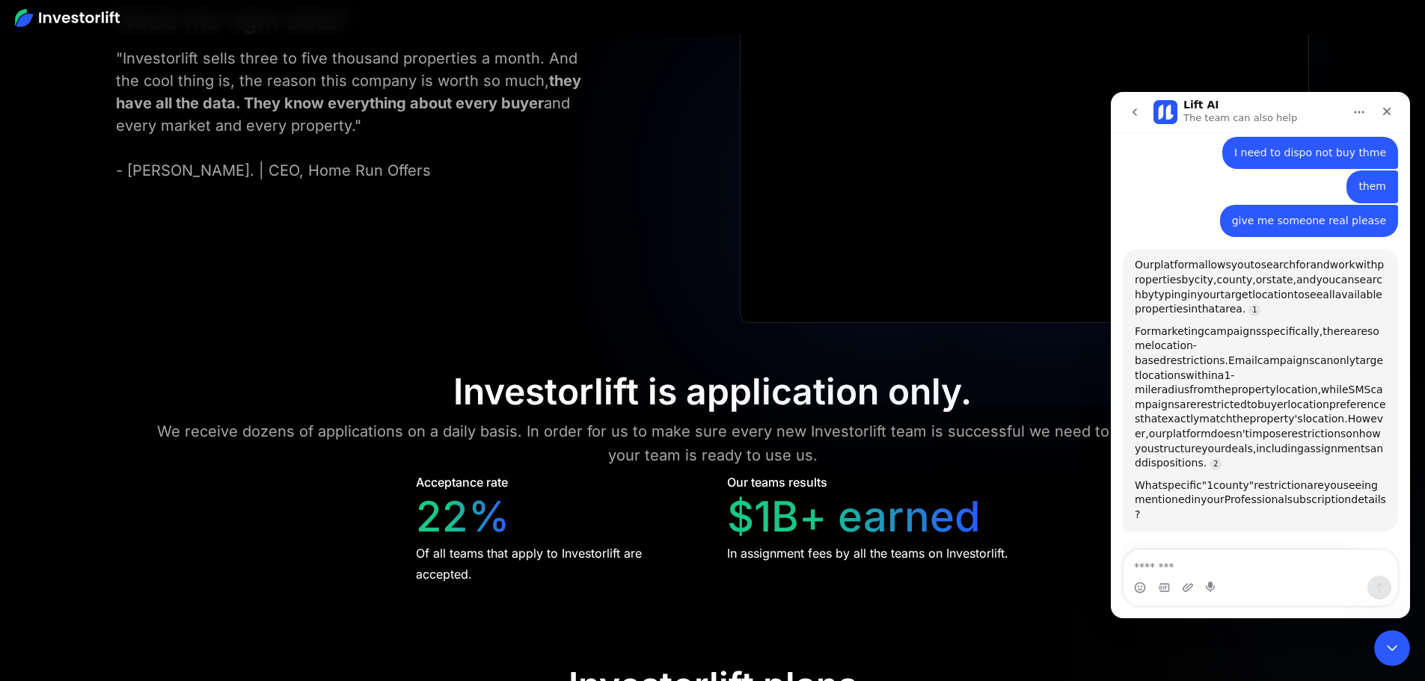
scroll to position [678, 0]
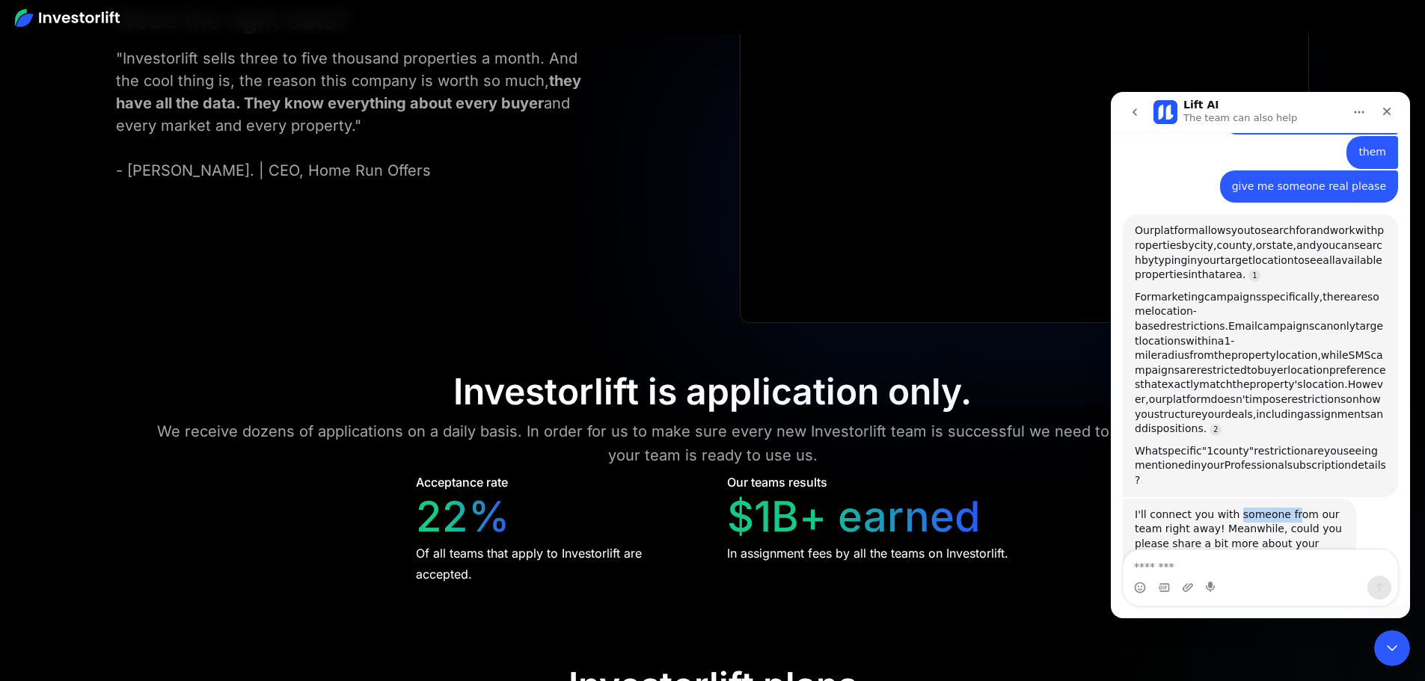
drag, startPoint x: 1285, startPoint y: 461, endPoint x: 1371, endPoint y: 464, distance: 86.8
click at [1374, 499] on div "I'll connect you with someone from our team right away! Meanwhile, could you pl…" at bounding box center [1259, 561] width 275 height 124
click at [1193, 508] on div "I'll connect you with someone from our team right away! Meanwhile, could you pl…" at bounding box center [1238, 544] width 209 height 73
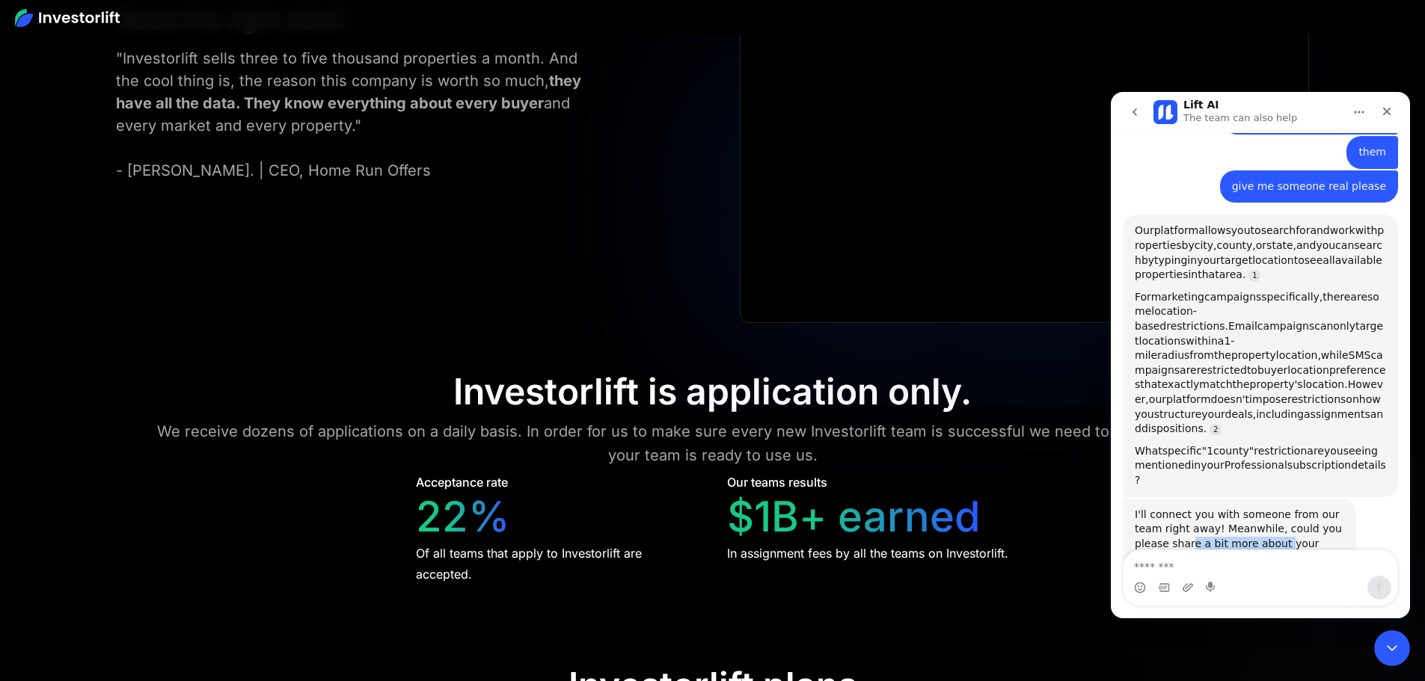
drag, startPoint x: 1152, startPoint y: 490, endPoint x: 1241, endPoint y: 492, distance: 89.0
click at [1241, 508] on div "I'll connect you with someone from our team right away! Meanwhile, could you pl…" at bounding box center [1238, 544] width 209 height 73
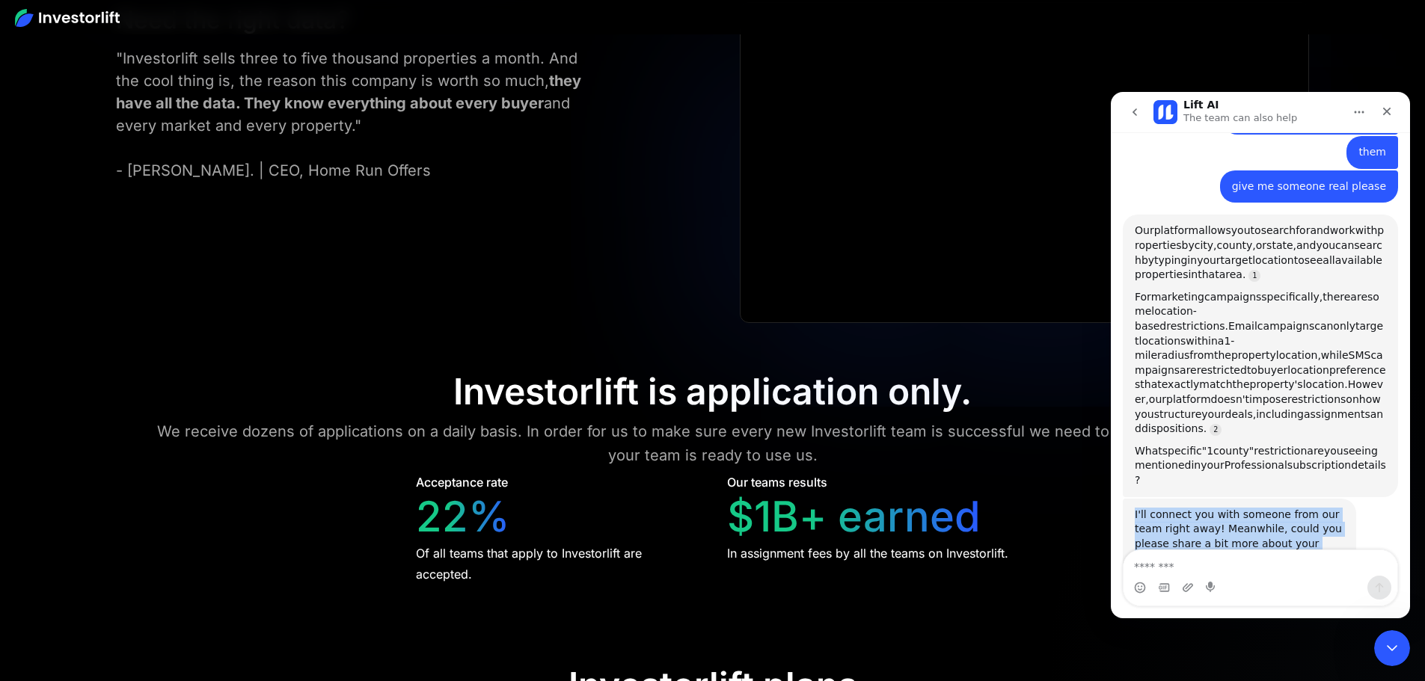
click at [1150, 508] on div "I'll connect you with someone from our team right away! Meanwhile, could you pl…" at bounding box center [1238, 544] width 209 height 73
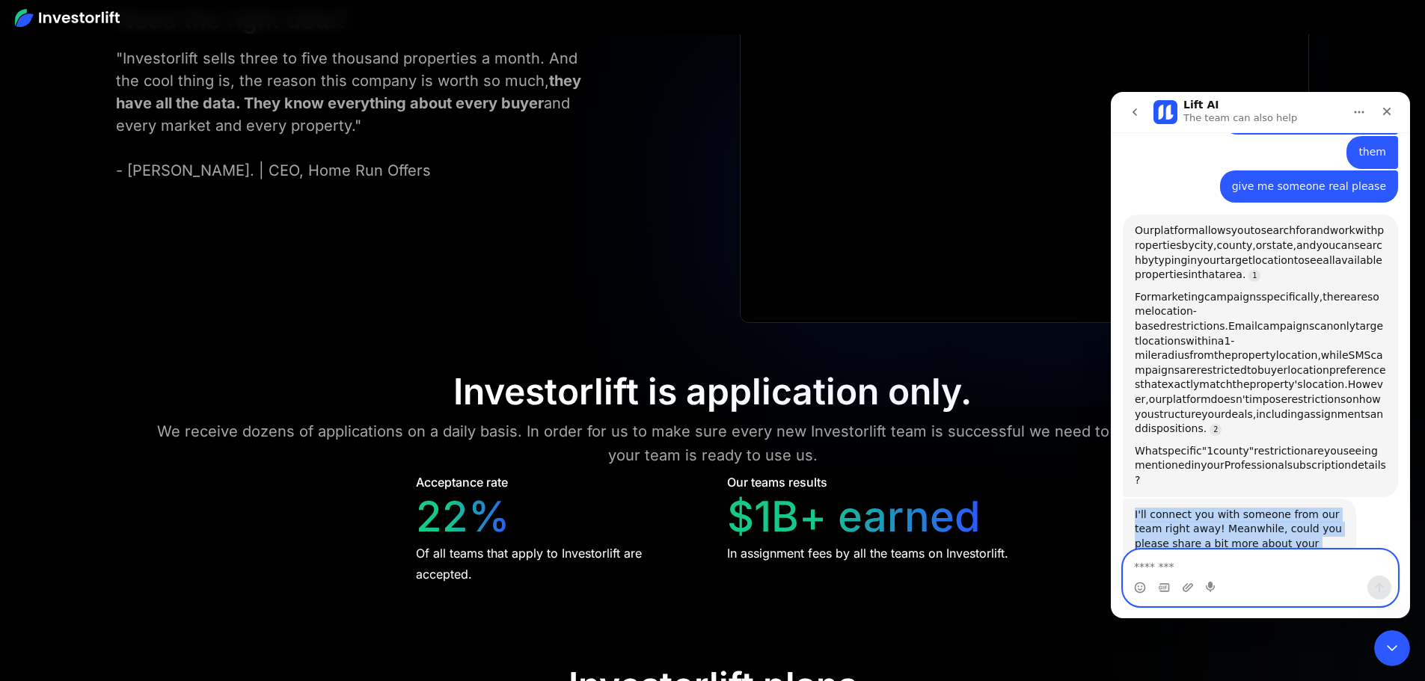
click at [1153, 568] on textarea "Message…" at bounding box center [1260, 562] width 274 height 25
type textarea "**********"
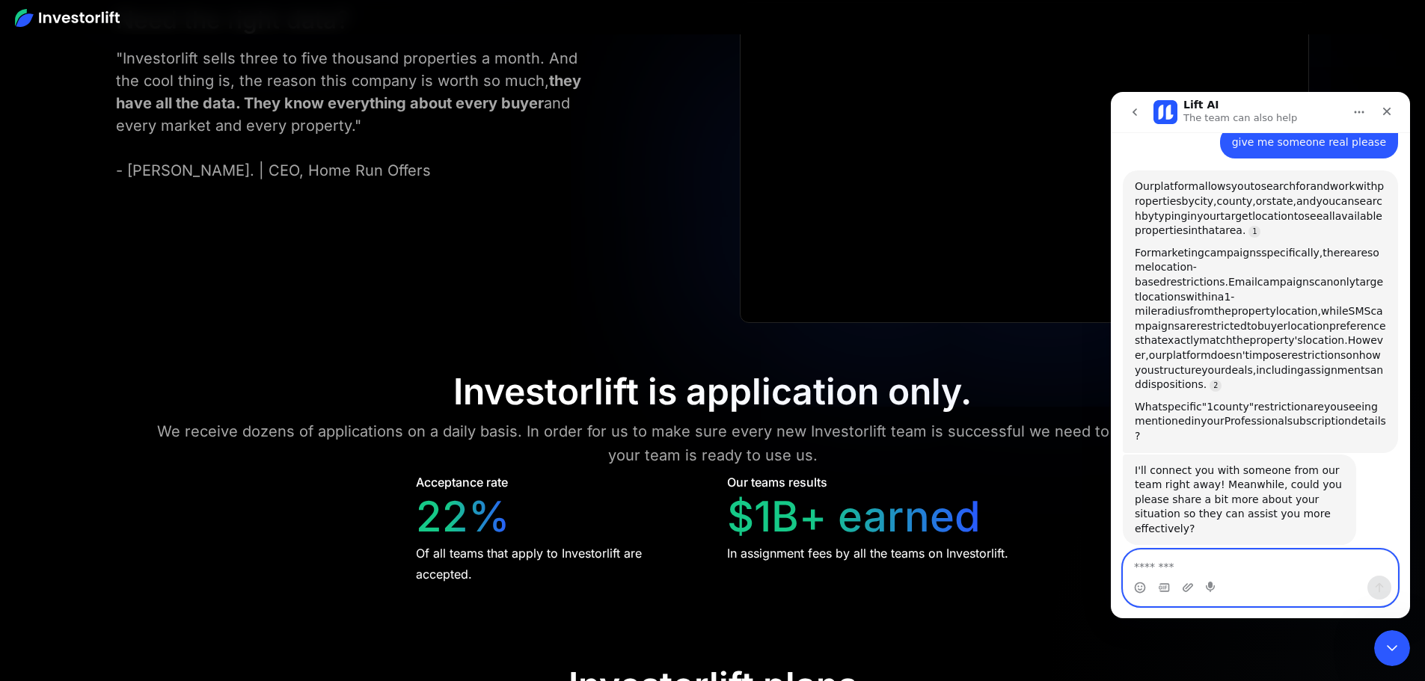
scroll to position [771, 0]
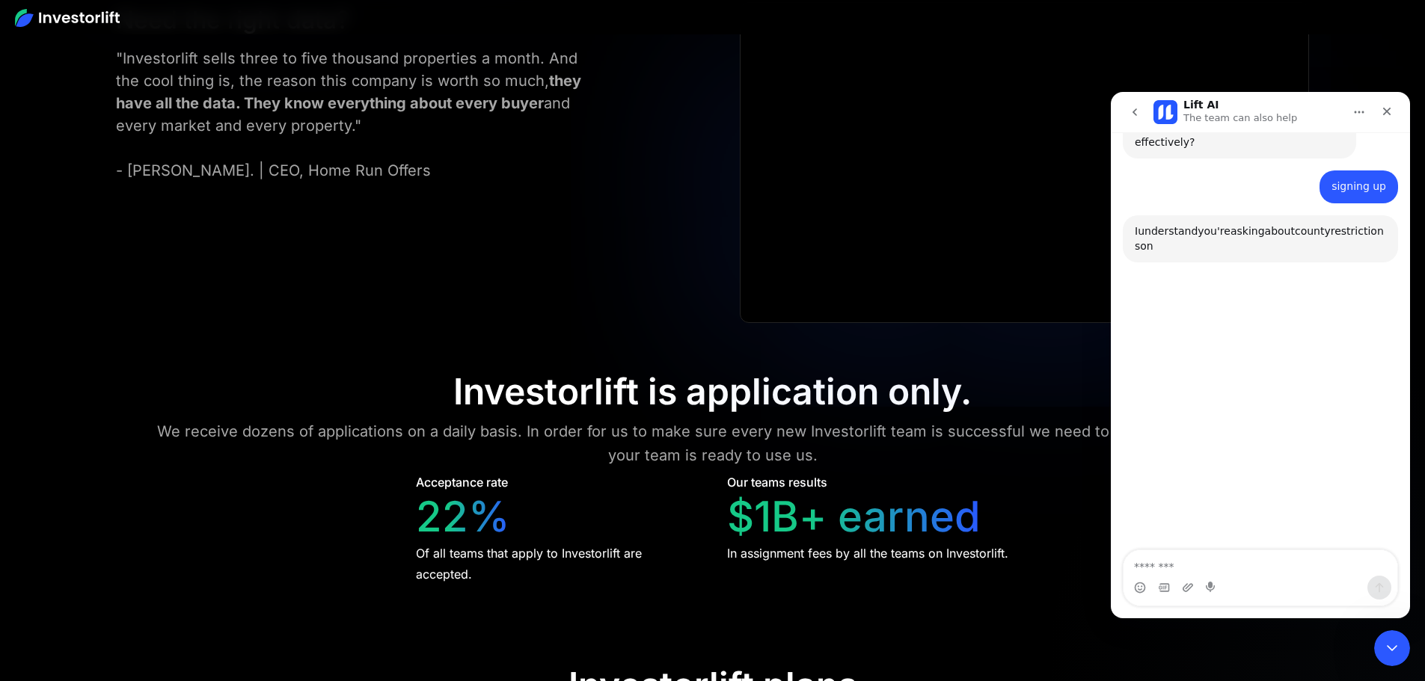
scroll to position [826, 0]
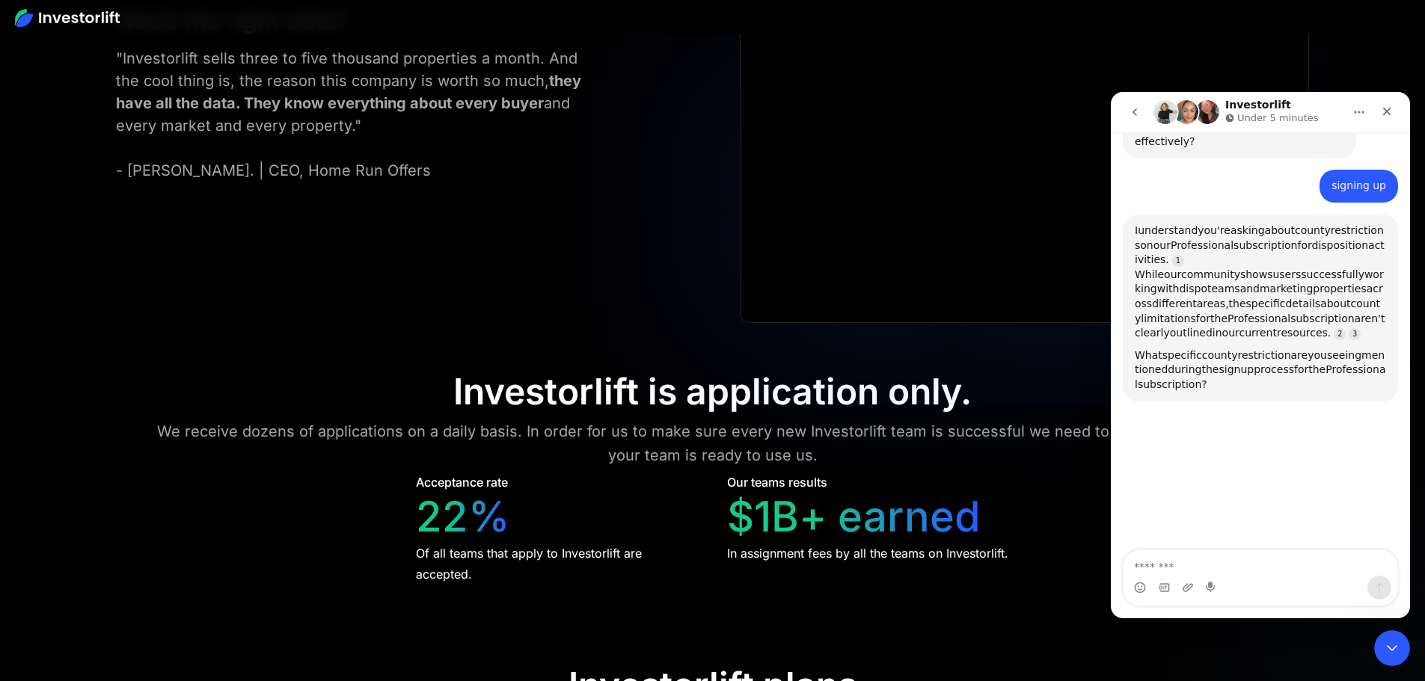
click at [1297, 239] on span "for" at bounding box center [1304, 245] width 14 height 12
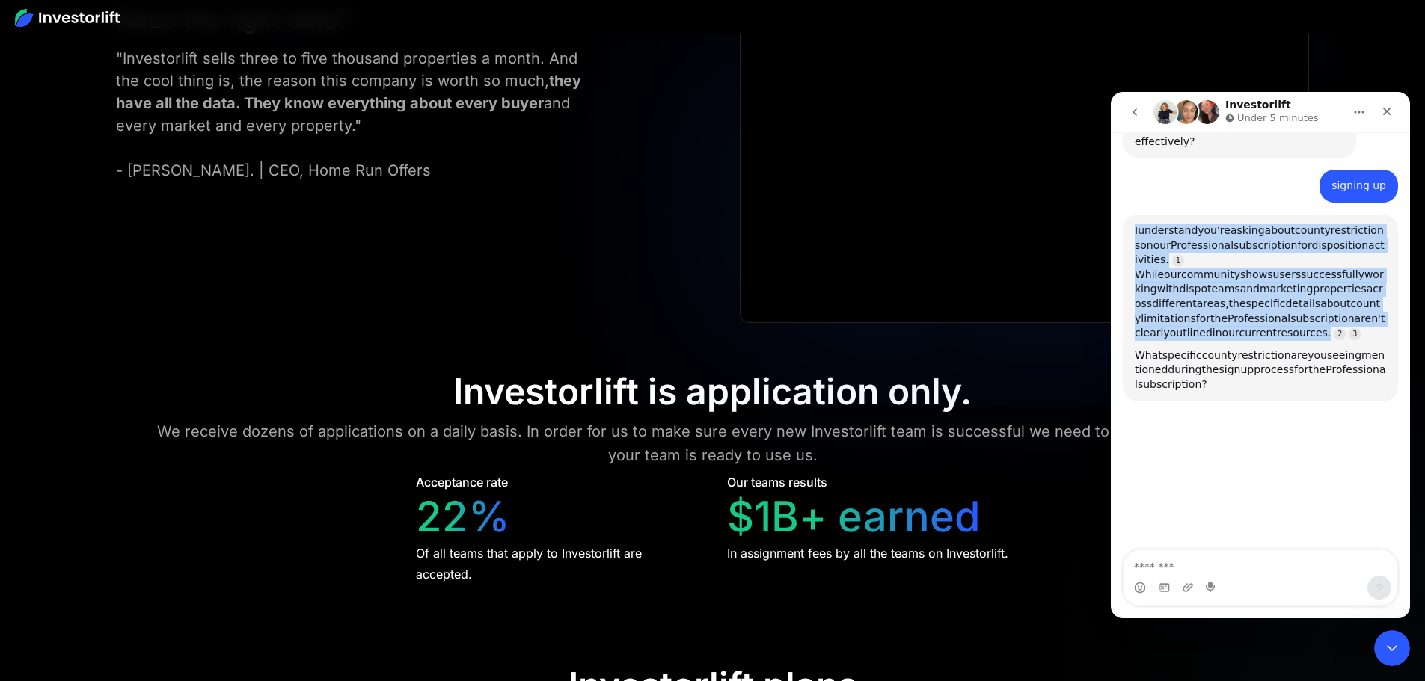
click at [1297, 239] on span "for" at bounding box center [1304, 245] width 14 height 12
click at [1164, 268] on span "While" at bounding box center [1148, 274] width 29 height 12
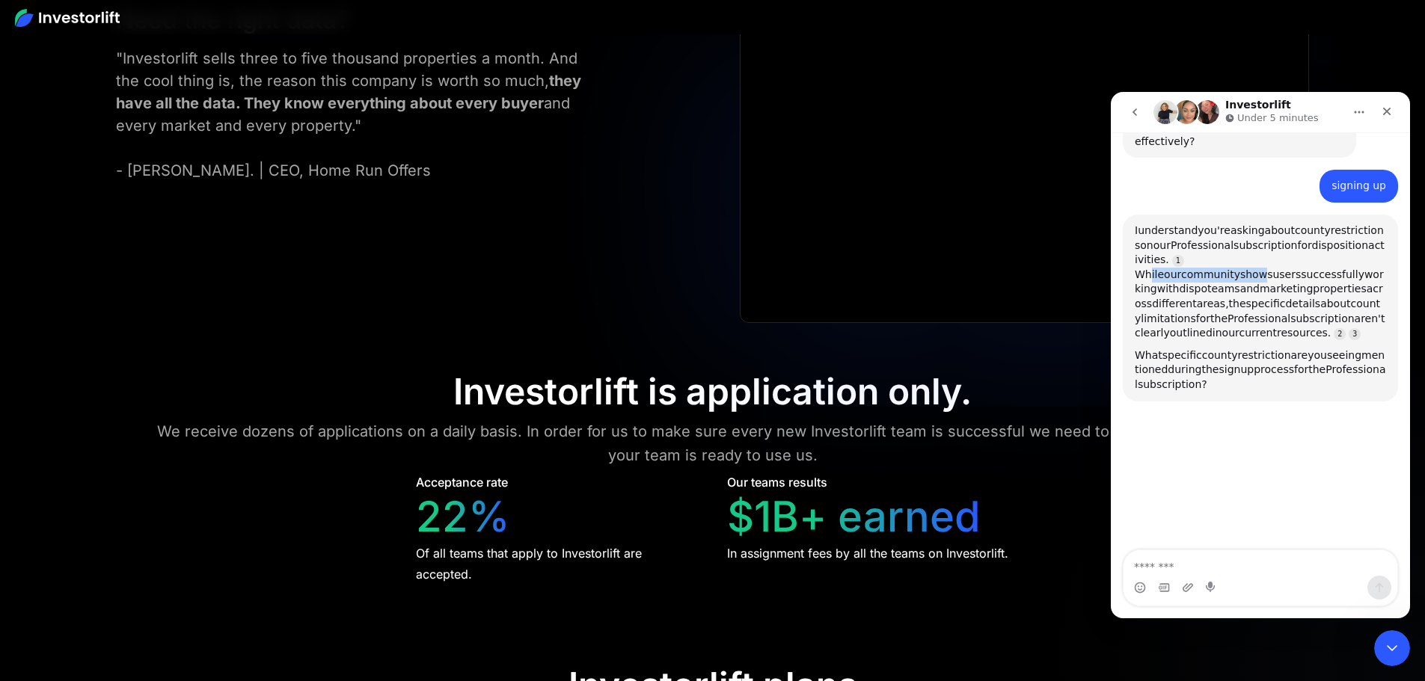
drag, startPoint x: 1200, startPoint y: 217, endPoint x: 1316, endPoint y: 217, distance: 115.9
click at [1316, 224] on div "I understand you're asking about county restrictions on our Professional subscr…" at bounding box center [1259, 282] width 251 height 117
click at [1272, 268] on span "shows" at bounding box center [1256, 274] width 32 height 12
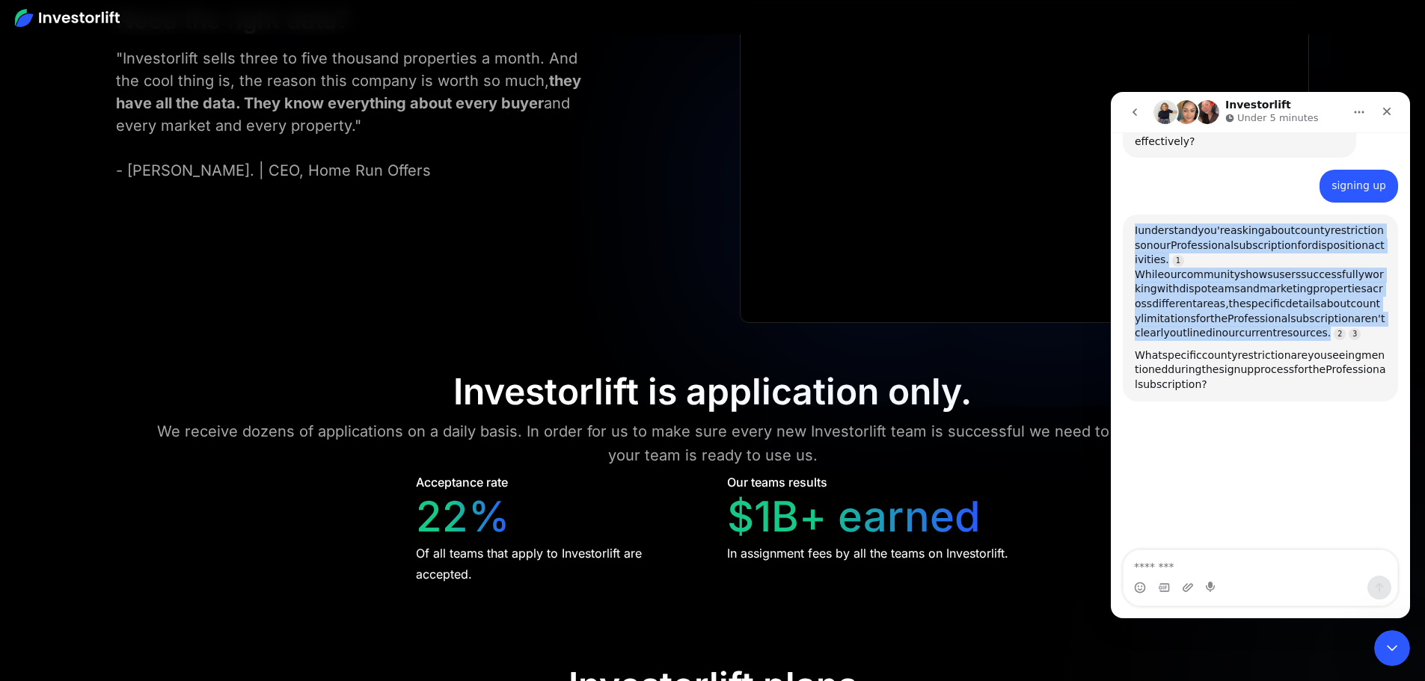
click at [1272, 268] on span "shows" at bounding box center [1256, 274] width 32 height 12
click at [1240, 268] on span "community" at bounding box center [1210, 274] width 59 height 12
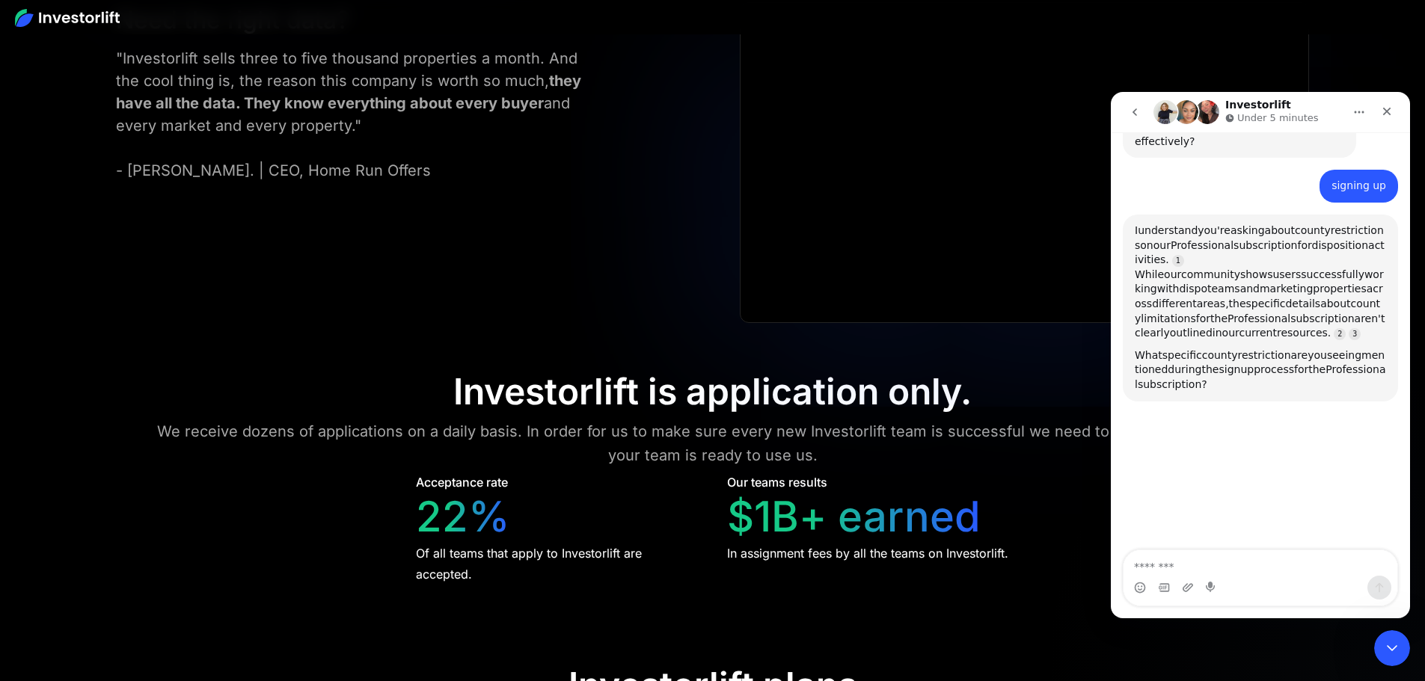
click at [1240, 268] on span "community" at bounding box center [1210, 274] width 59 height 12
click at [1164, 268] on span "While" at bounding box center [1148, 274] width 29 height 12
drag, startPoint x: 1192, startPoint y: 216, endPoint x: 1206, endPoint y: 214, distance: 14.4
click at [1206, 224] on div "I understand you're asking about county restrictions on our Professional subscr…" at bounding box center [1259, 282] width 251 height 117
click at [1164, 268] on span "While" at bounding box center [1148, 274] width 29 height 12
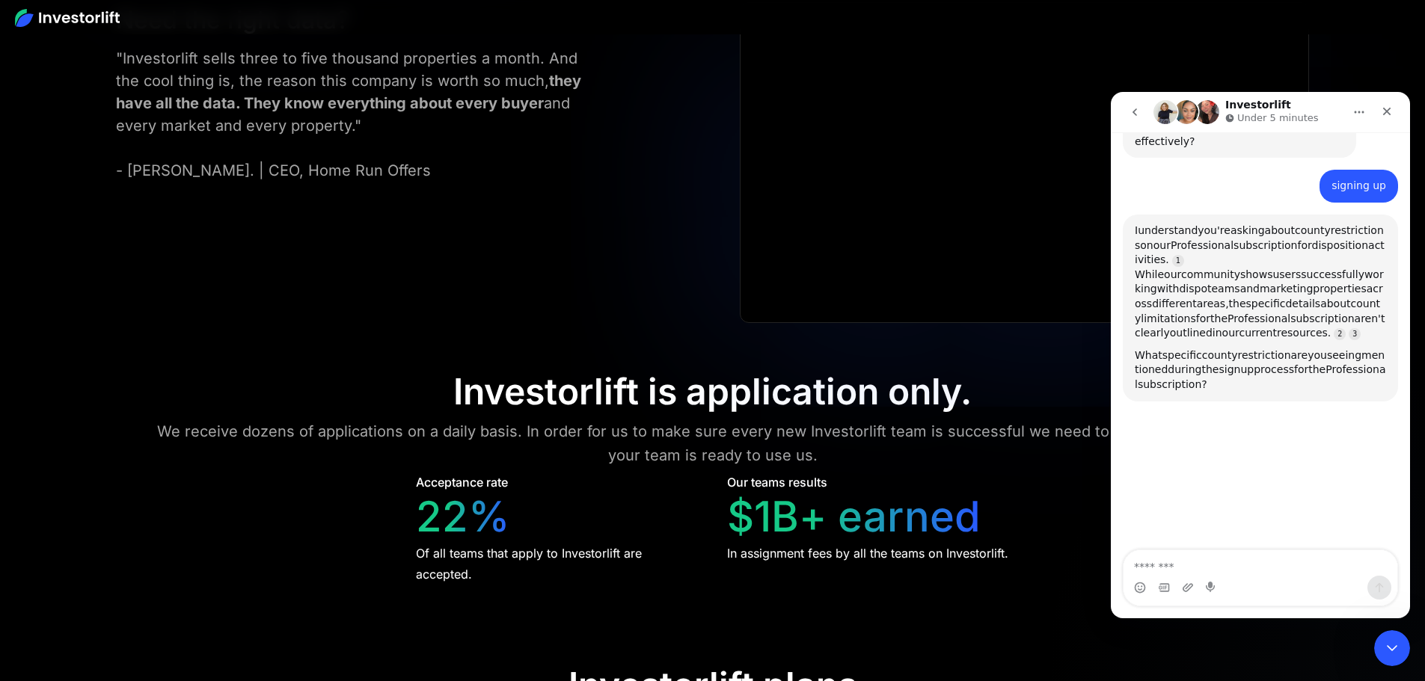
click at [1164, 268] on span "While" at bounding box center [1148, 274] width 29 height 12
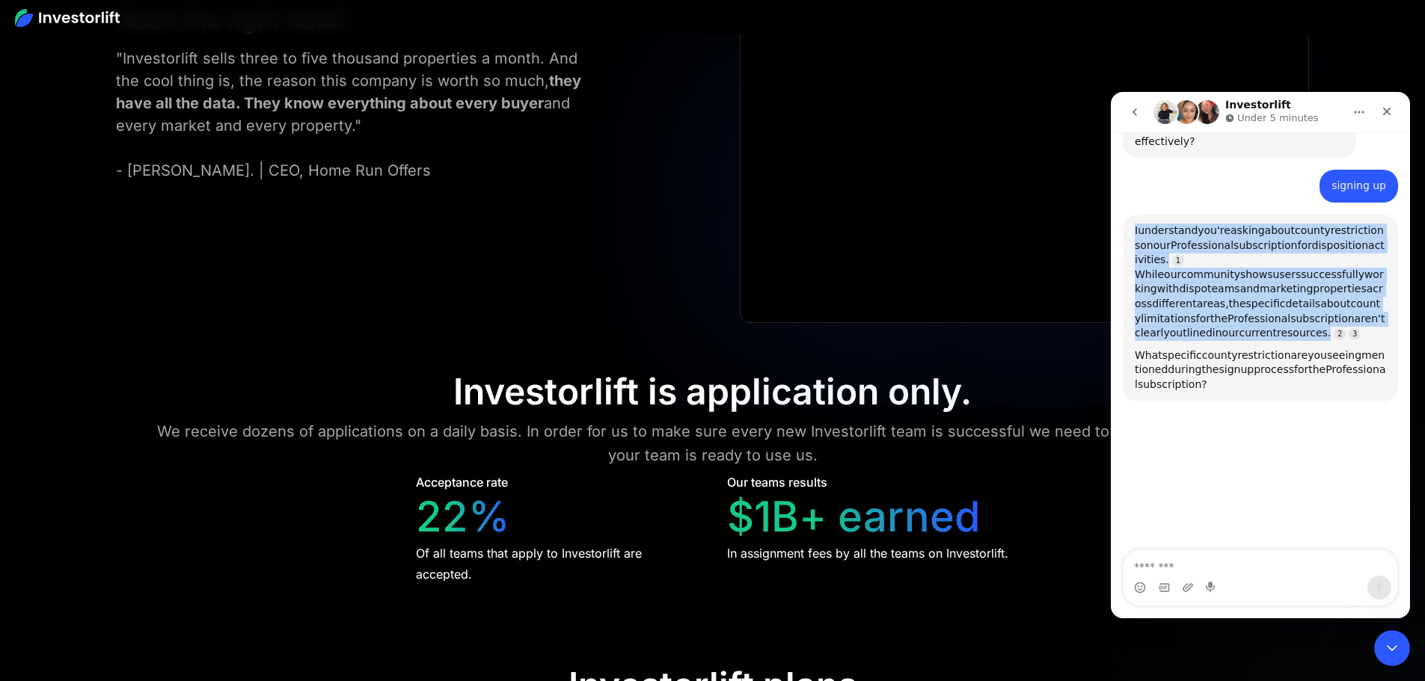
click at [1164, 268] on span "While" at bounding box center [1148, 274] width 29 height 12
click at [1240, 268] on span "community" at bounding box center [1210, 274] width 59 height 12
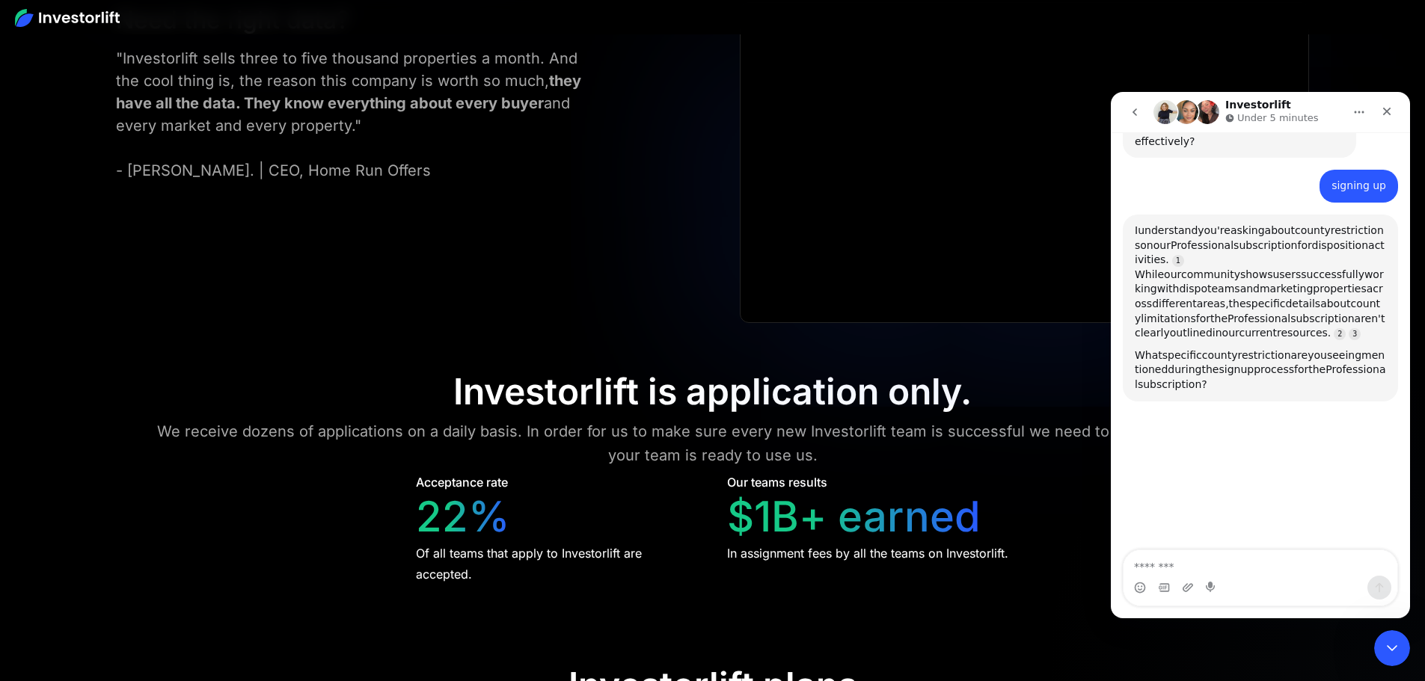
click at [1240, 268] on span "community" at bounding box center [1210, 274] width 59 height 12
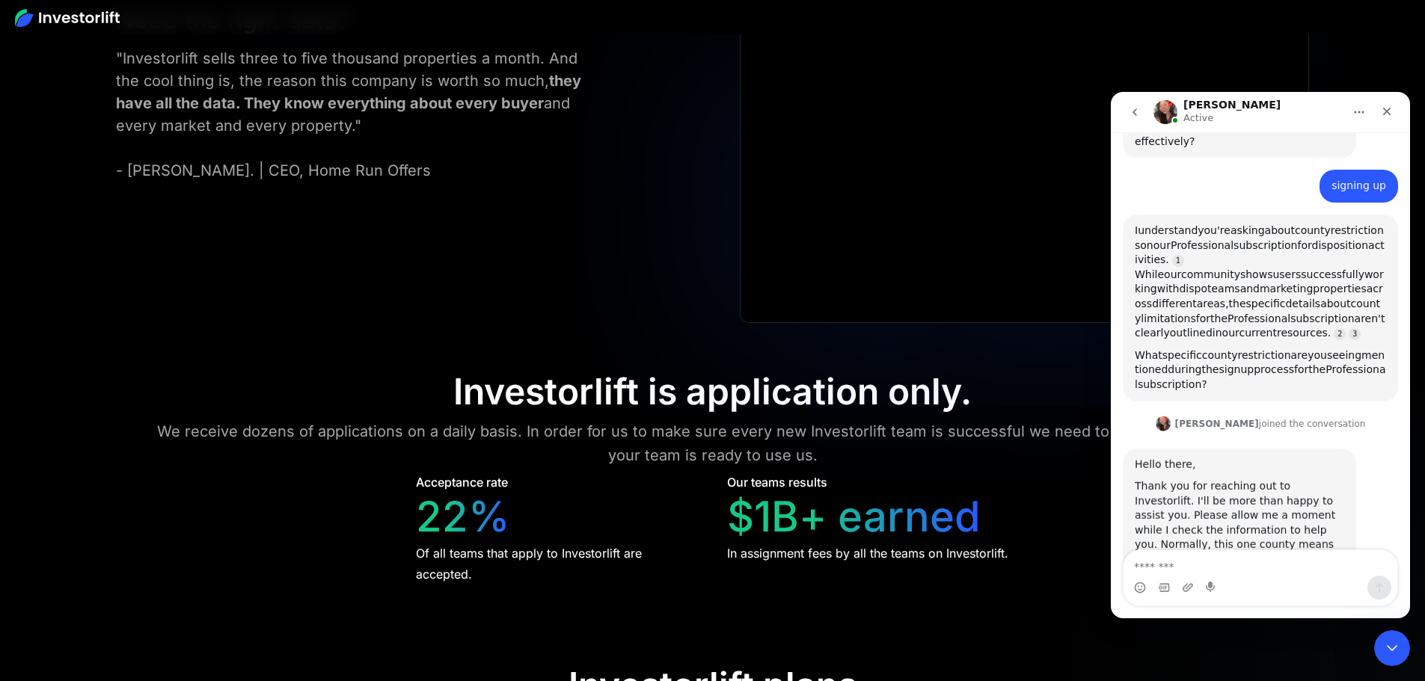
scroll to position [857, 0]
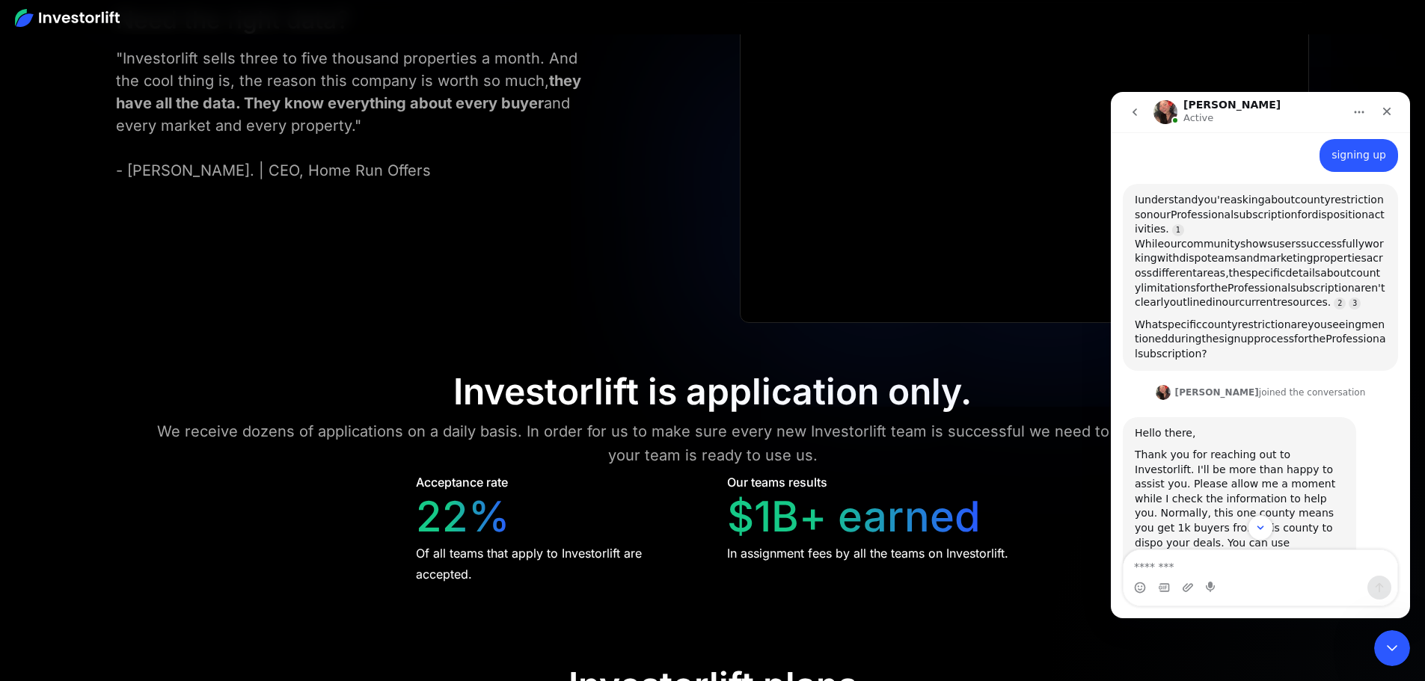
click at [1193, 448] on div "Thank you for reaching out to Investorlift. I'll be more than happy to assist y…" at bounding box center [1238, 543] width 209 height 191
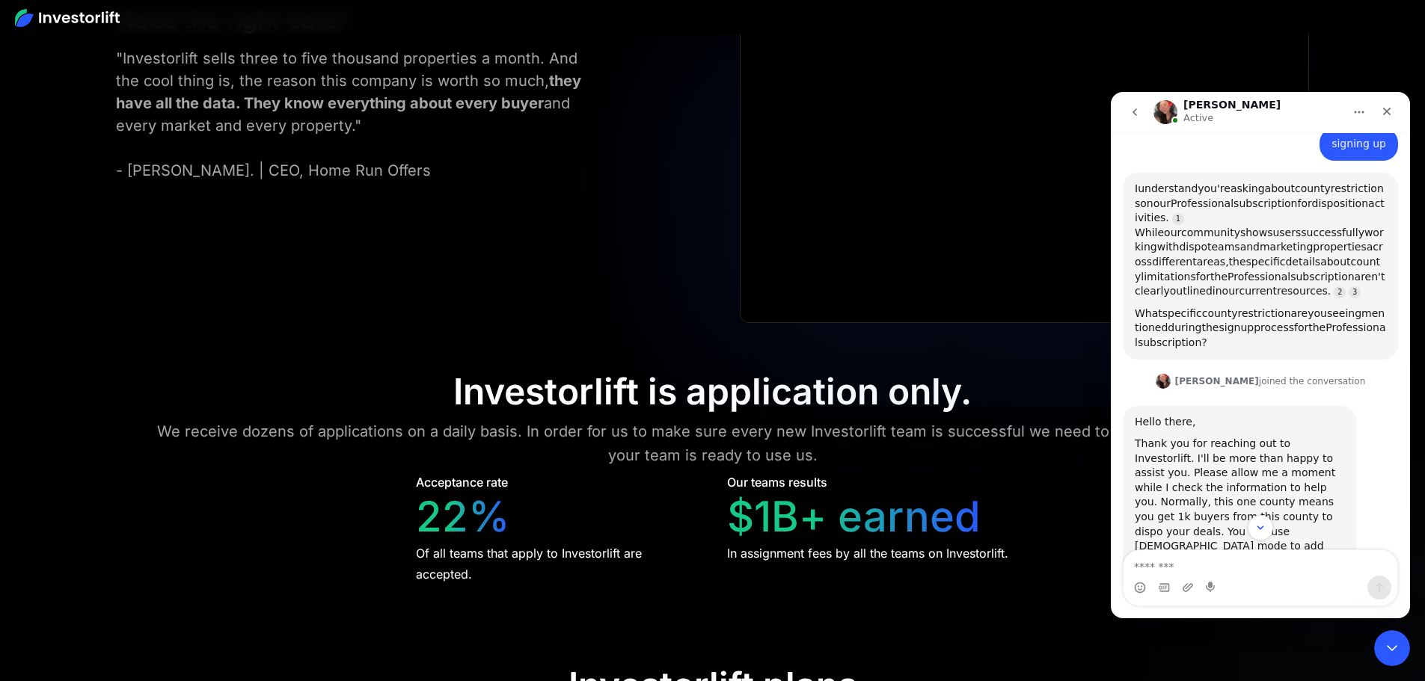
scroll to position [915, 0]
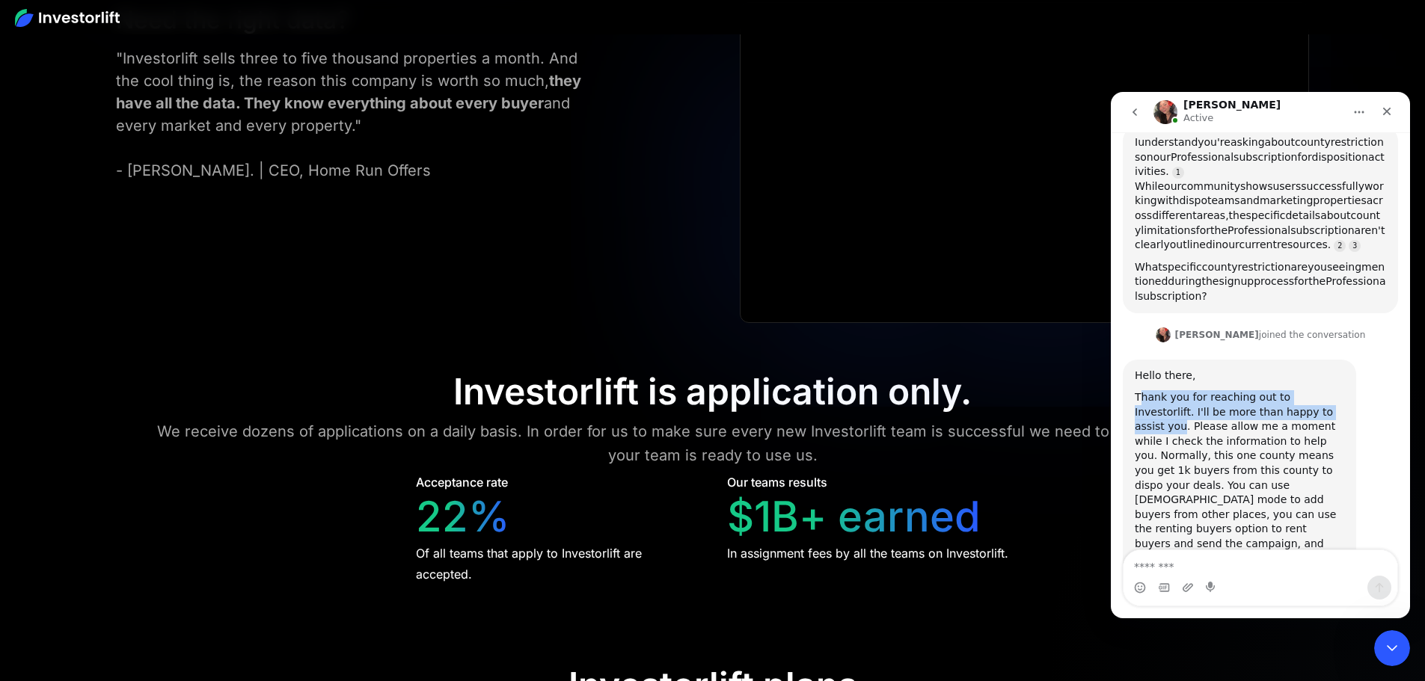
drag, startPoint x: 1137, startPoint y: 352, endPoint x: 1298, endPoint y: 366, distance: 161.3
click at [1288, 390] on div "Thank you for reaching out to Investorlift. I'll be more than happy to assist y…" at bounding box center [1238, 485] width 209 height 191
click at [1298, 390] on div "Thank you for reaching out to Investorlift. I'll be more than happy to assist y…" at bounding box center [1238, 485] width 209 height 191
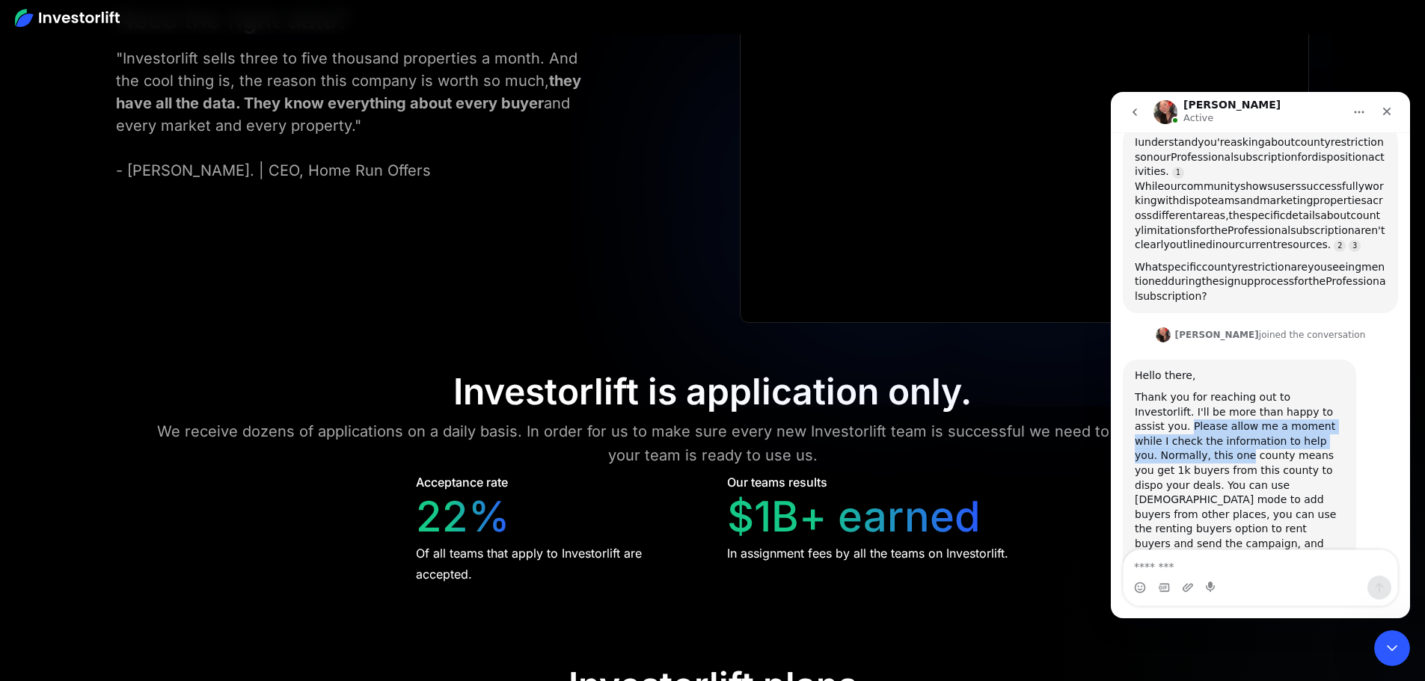
drag, startPoint x: 1293, startPoint y: 368, endPoint x: 1339, endPoint y: 394, distance: 53.2
click at [1339, 394] on div "Thank you for reaching out to Investorlift. I'll be more than happy to assist y…" at bounding box center [1238, 485] width 209 height 191
click at [1204, 390] on div "Thank you for reaching out to Investorlift. I'll be more than happy to assist y…" at bounding box center [1238, 485] width 209 height 191
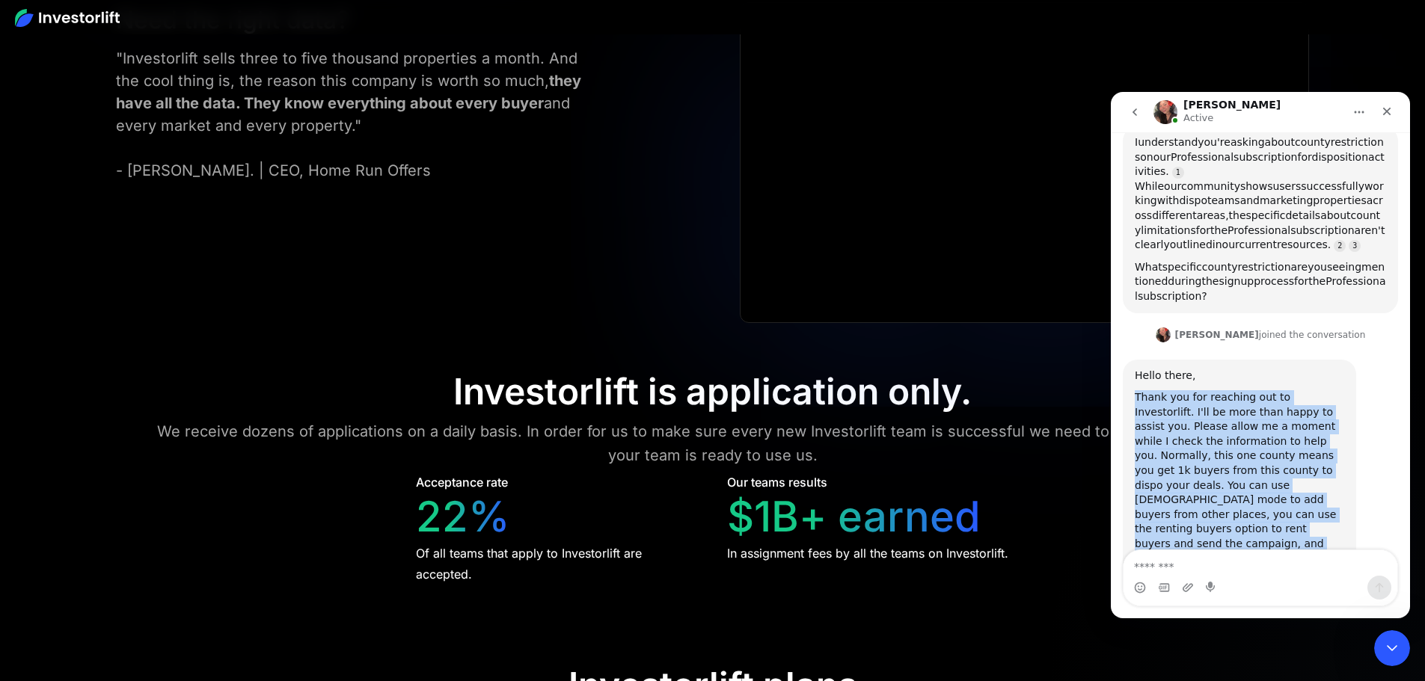
click at [1263, 390] on div "Thank you for reaching out to Investorlift. I'll be more than happy to assist y…" at bounding box center [1238, 485] width 209 height 191
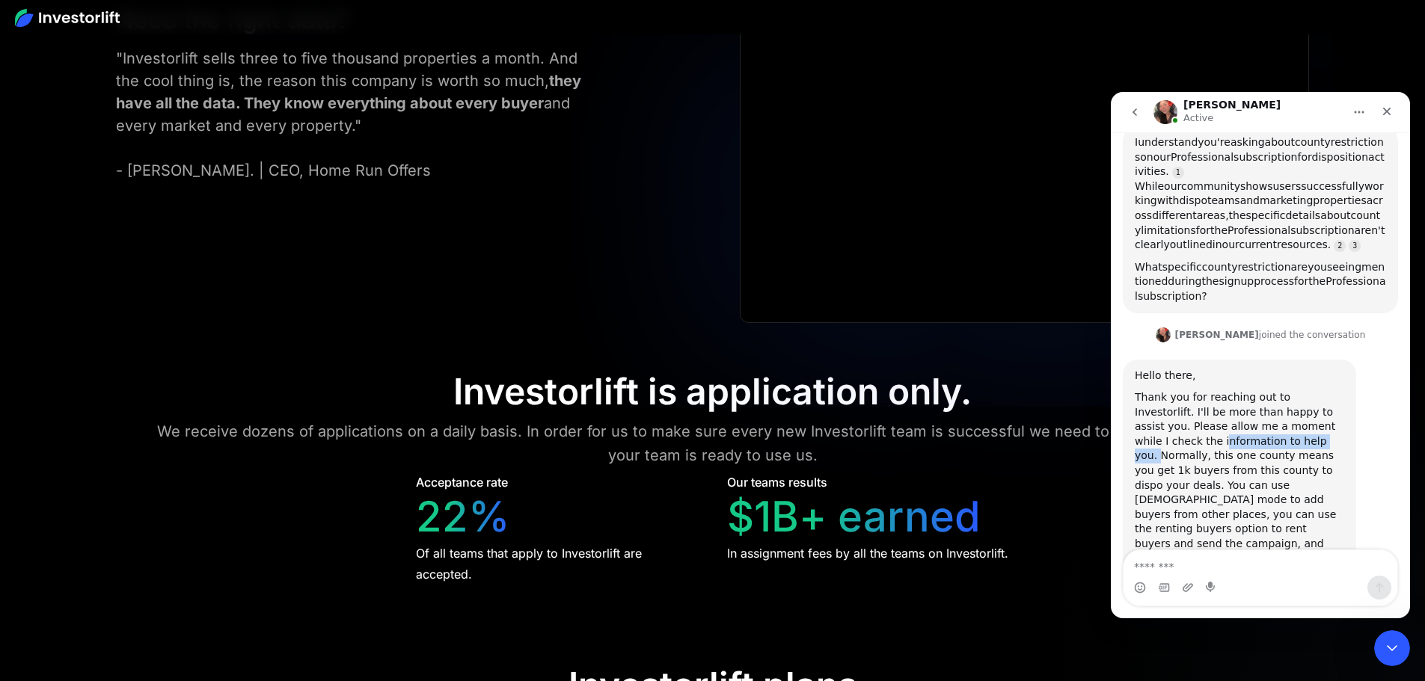
drag, startPoint x: 1137, startPoint y: 400, endPoint x: 1249, endPoint y: 399, distance: 111.4
click at [1249, 399] on div "Thank you for reaching out to Investorlift. I'll be more than happy to assist y…" at bounding box center [1238, 485] width 209 height 191
drag, startPoint x: 1253, startPoint y: 399, endPoint x: 1320, endPoint y: 398, distance: 66.6
click at [1320, 398] on div "Thank you for reaching out to Investorlift. I'll be more than happy to assist y…" at bounding box center [1238, 485] width 209 height 191
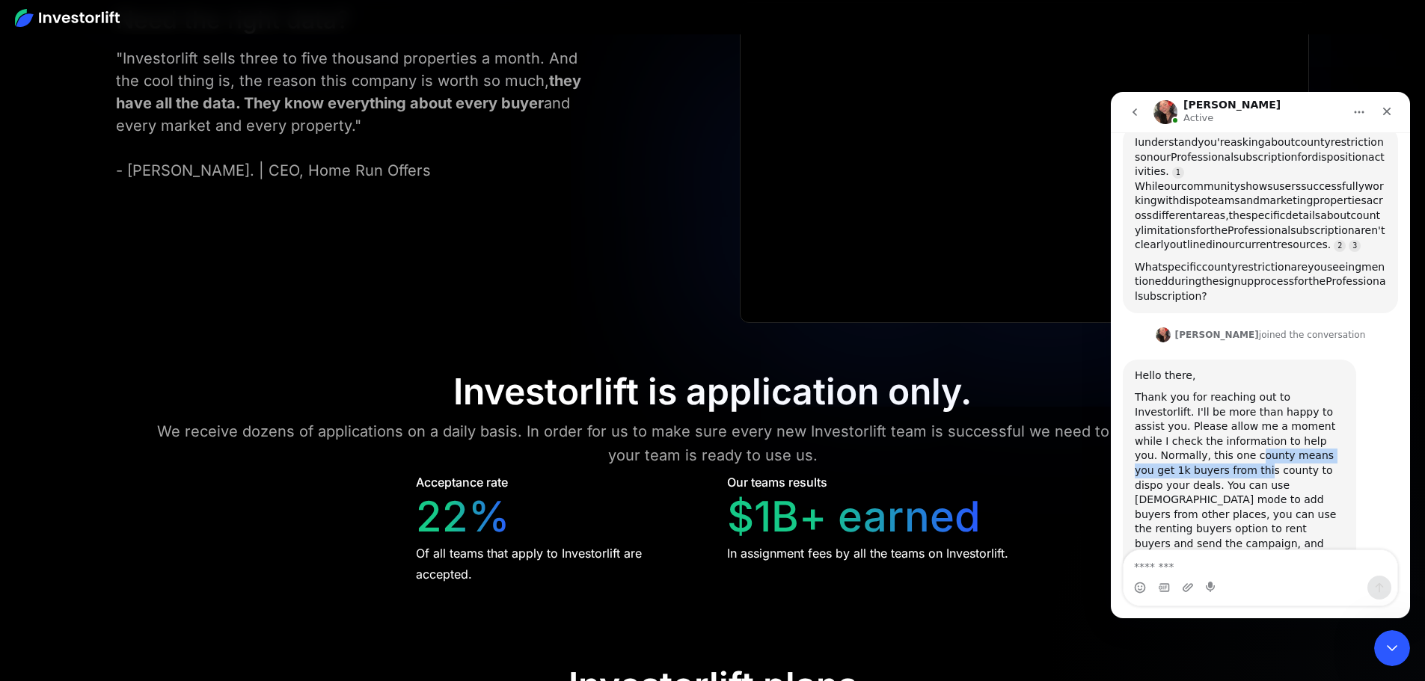
drag, startPoint x: 1138, startPoint y: 414, endPoint x: 1326, endPoint y: 414, distance: 187.7
click at [1326, 414] on div "Thank you for reaching out to Investorlift. I'll be more than happy to assist y…" at bounding box center [1238, 485] width 209 height 191
click at [1250, 429] on div "Thank you for reaching out to Investorlift. I'll be more than happy to assist y…" at bounding box center [1238, 485] width 209 height 191
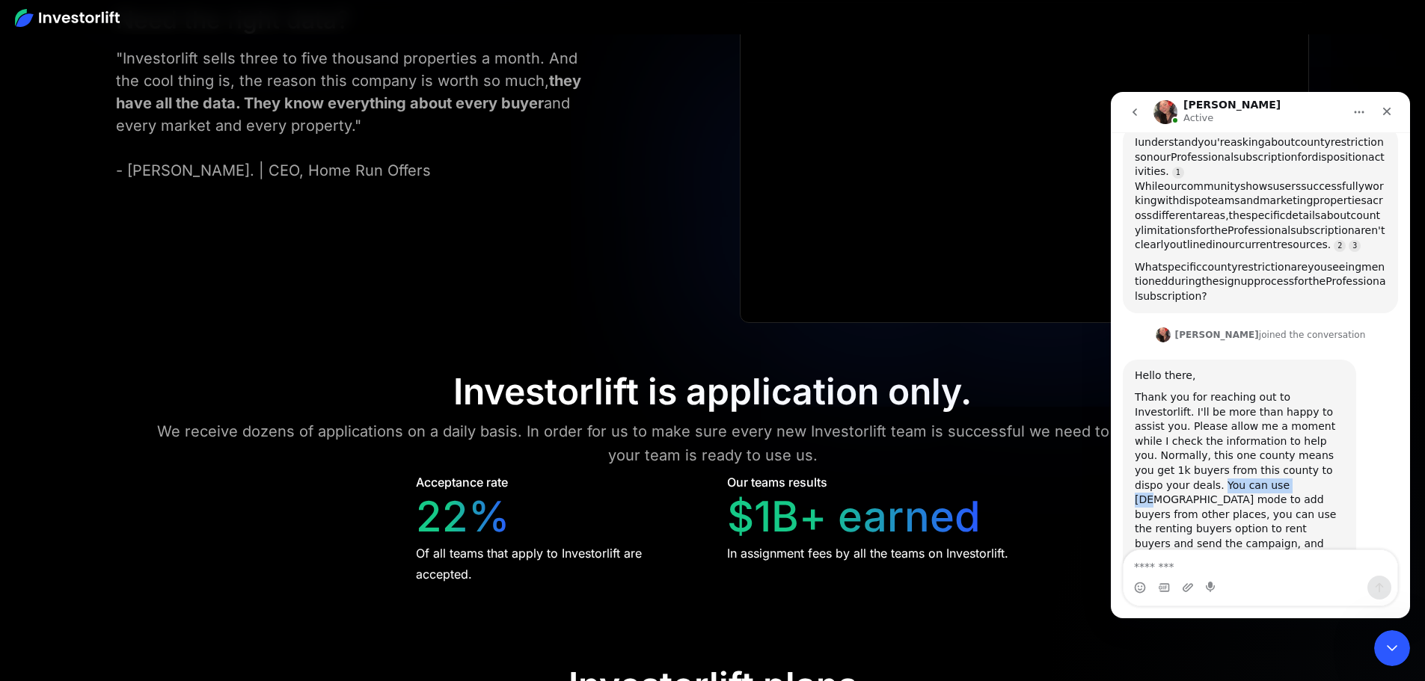
drag, startPoint x: 1262, startPoint y: 428, endPoint x: 1339, endPoint y: 428, distance: 77.0
click at [1339, 428] on div "Thank you for reaching out to Investorlift. I'll be more than happy to assist y…" at bounding box center [1238, 485] width 209 height 191
drag, startPoint x: 1168, startPoint y: 445, endPoint x: 1315, endPoint y: 445, distance: 147.3
click at [1315, 445] on div "Thank you for reaching out to Investorlift. I'll be more than happy to assist y…" at bounding box center [1238, 485] width 209 height 191
click at [1310, 438] on div "Thank you for reaching out to Investorlift. I'll be more than happy to assist y…" at bounding box center [1238, 485] width 209 height 191
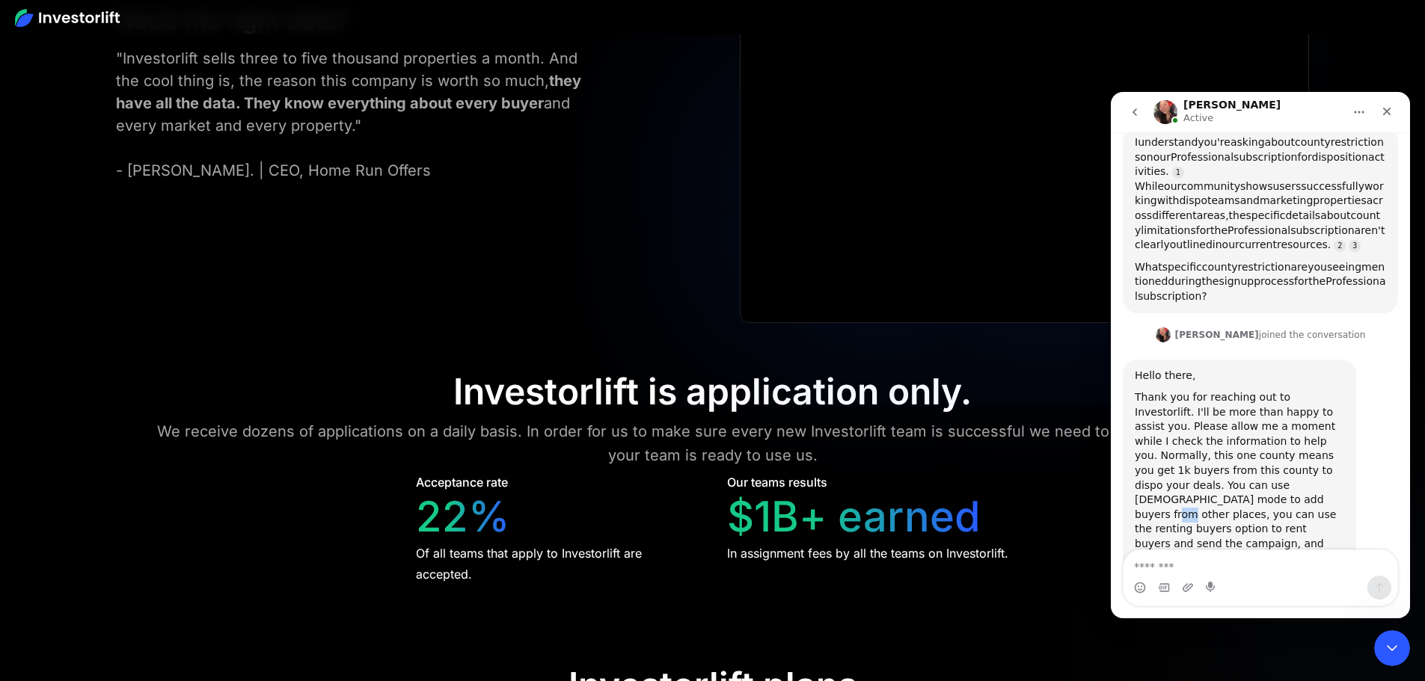
click at [1310, 438] on div "Thank you for reaching out to Investorlift. I'll be more than happy to assist y…" at bounding box center [1238, 485] width 209 height 191
click at [1323, 445] on div "Thank you for reaching out to Investorlift. I'll be more than happy to assist y…" at bounding box center [1238, 485] width 209 height 191
drag, startPoint x: 1136, startPoint y: 459, endPoint x: 1325, endPoint y: 456, distance: 189.2
click at [1325, 456] on div "Thank you for reaching out to Investorlift. I'll be more than happy to assist y…" at bounding box center [1238, 485] width 209 height 191
drag, startPoint x: 1143, startPoint y: 470, endPoint x: 1275, endPoint y: 470, distance: 132.4
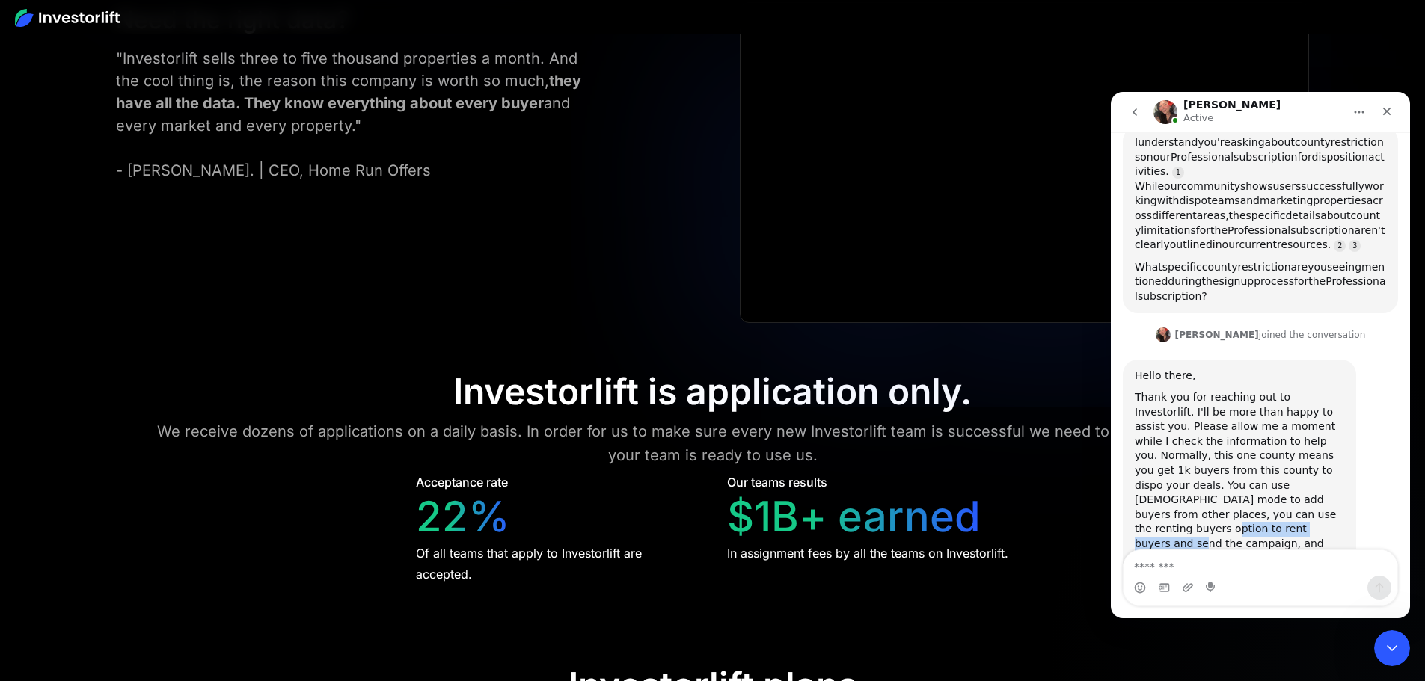
click at [1275, 470] on div "Thank you for reaching out to Investorlift. I'll be more than happy to assist y…" at bounding box center [1238, 485] width 209 height 191
drag, startPoint x: 1283, startPoint y: 474, endPoint x: 1333, endPoint y: 473, distance: 50.1
click at [1333, 473] on div "Thank you for reaching out to Investorlift. I'll be more than happy to assist y…" at bounding box center [1238, 485] width 209 height 191
drag, startPoint x: 1153, startPoint y: 491, endPoint x: 1226, endPoint y: 491, distance: 73.3
click at [1226, 491] on div "Thank you for reaching out to Investorlift. I'll be more than happy to assist y…" at bounding box center [1238, 485] width 209 height 191
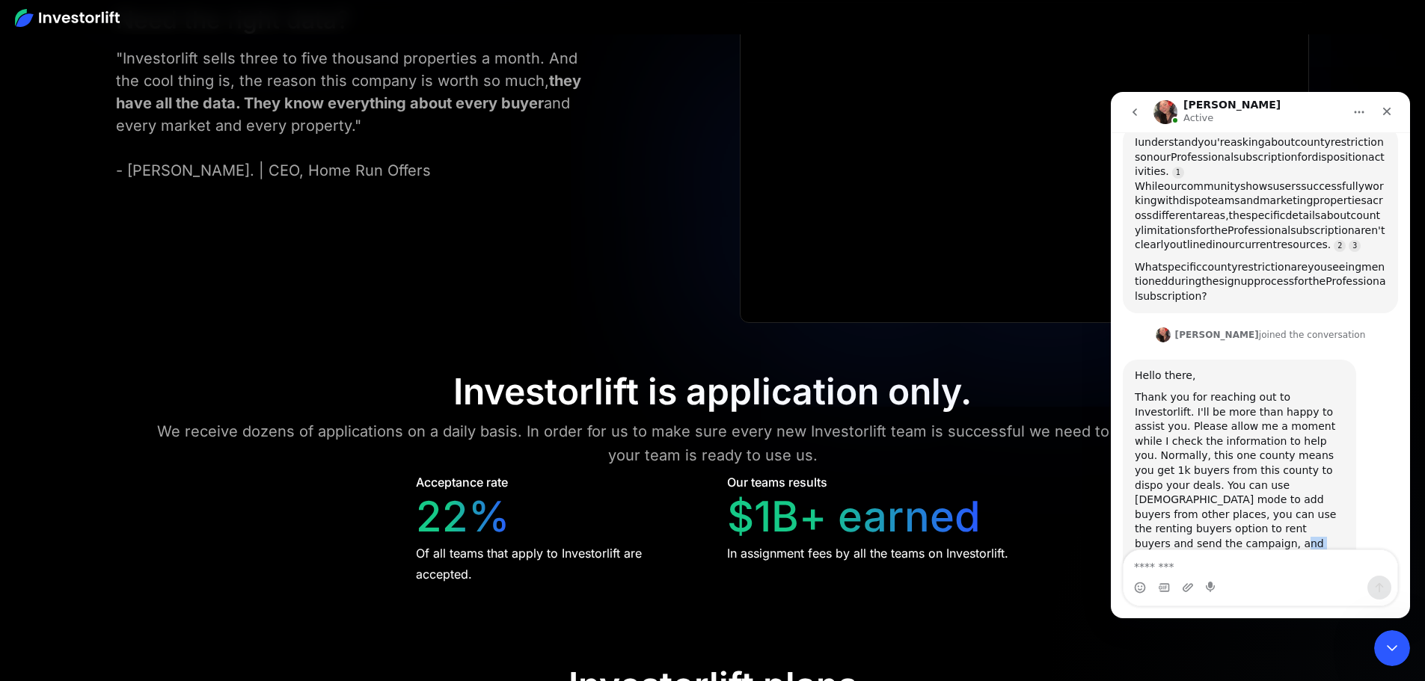
click at [1228, 491] on div "Thank you for reaching out to Investorlift. I'll be more than happy to assist y…" at bounding box center [1238, 485] width 209 height 191
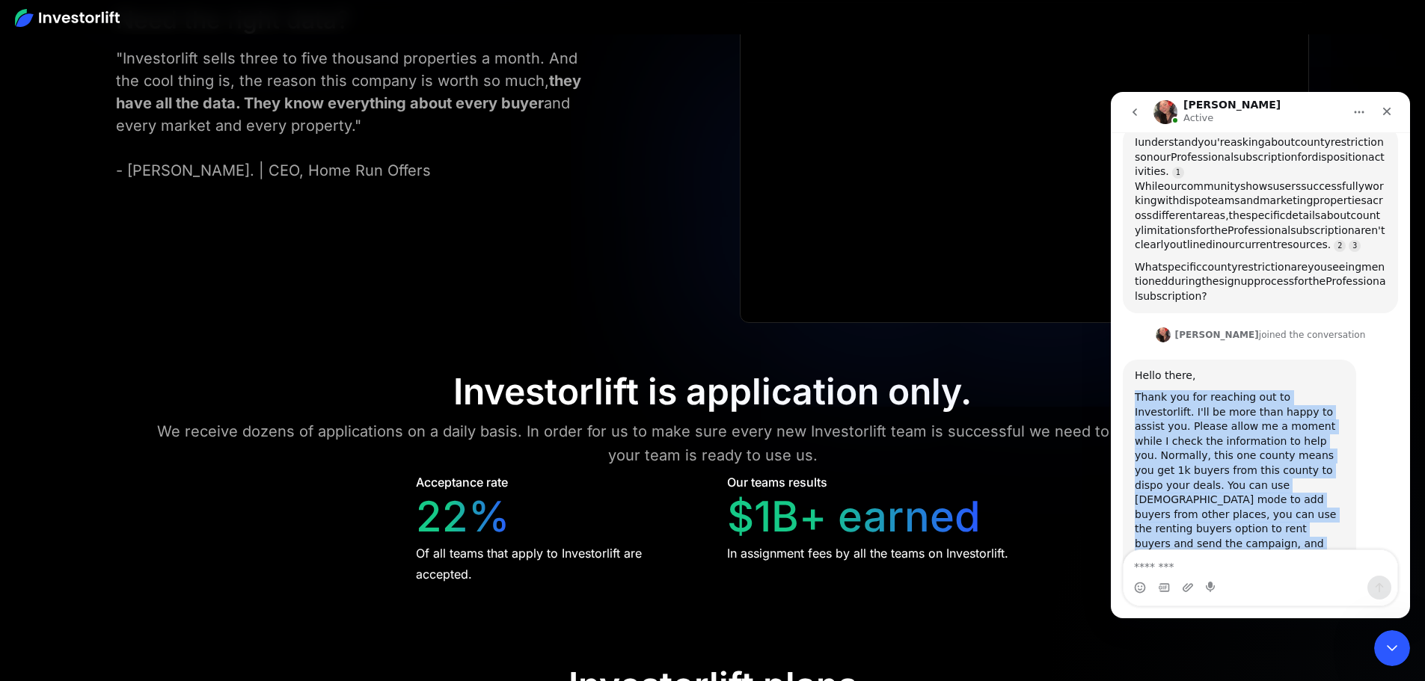
click at [1161, 488] on div "Thank you for reaching out to Investorlift. I'll be more than happy to assist y…" at bounding box center [1238, 485] width 209 height 191
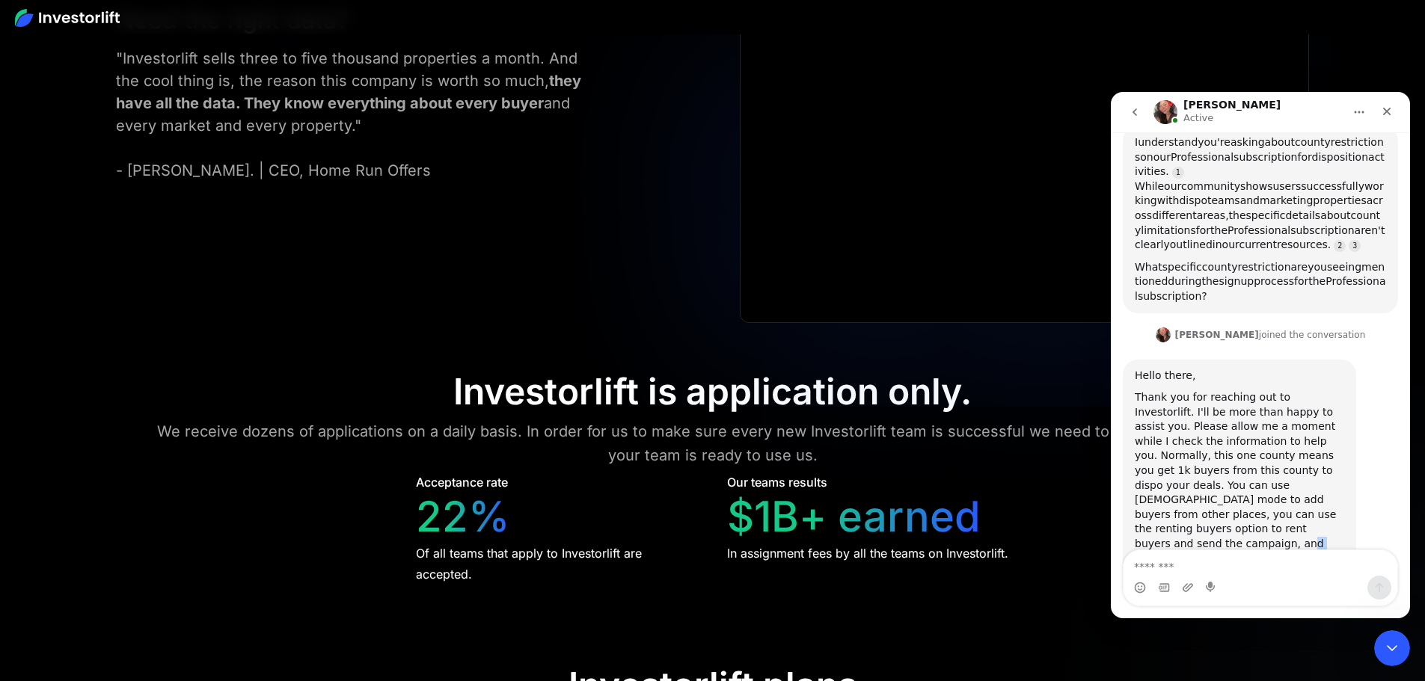
drag, startPoint x: 1161, startPoint y: 488, endPoint x: 1262, endPoint y: 489, distance: 101.0
click at [1262, 489] on div "Thank you for reaching out to Investorlift. I'll be more than happy to assist y…" at bounding box center [1238, 485] width 209 height 191
drag, startPoint x: 1252, startPoint y: 399, endPoint x: 1342, endPoint y: 400, distance: 90.5
click at [1342, 400] on div "Thank you for reaching out to Investorlift. I'll be more than happy to assist y…" at bounding box center [1238, 485] width 209 height 191
drag, startPoint x: 1137, startPoint y: 412, endPoint x: 1326, endPoint y: 428, distance: 189.2
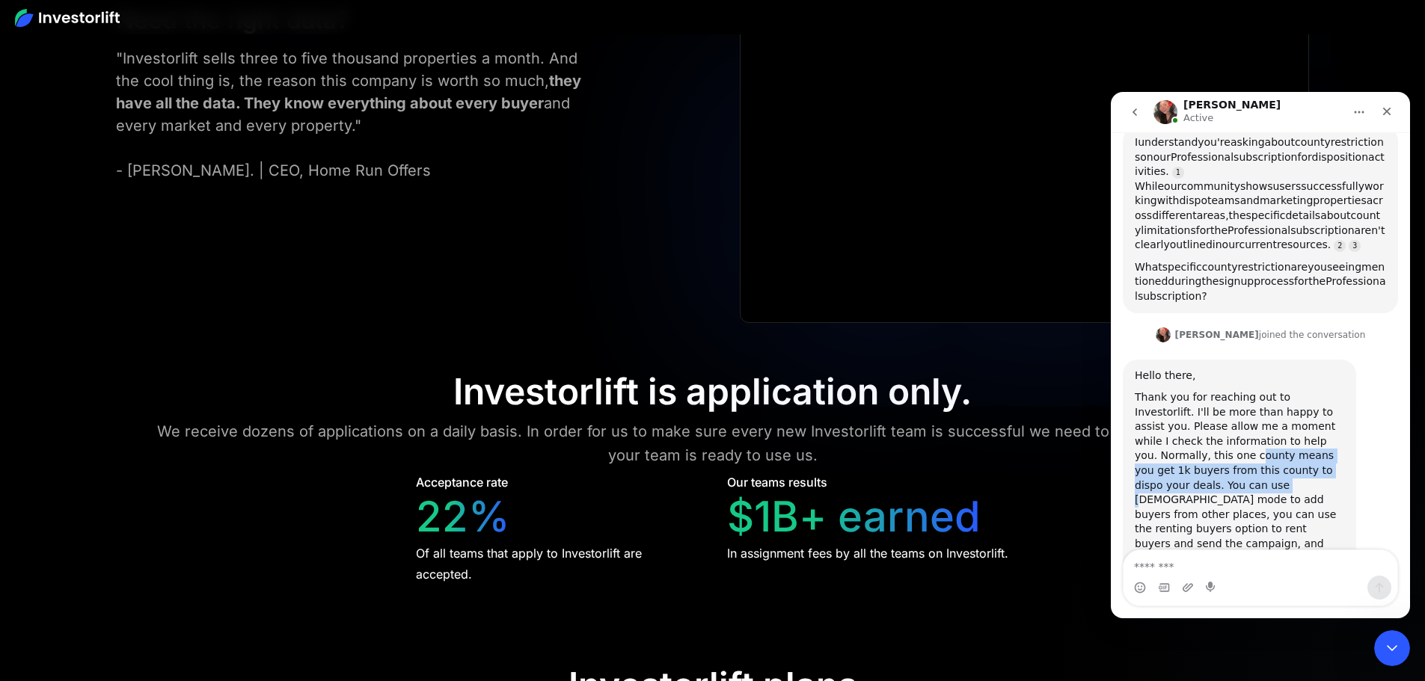
click at [1326, 428] on div "Thank you for reaching out to Investorlift. I'll be more than happy to assist y…" at bounding box center [1238, 485] width 209 height 191
click at [1265, 426] on div "Thank you for reaching out to Investorlift. I'll be more than happy to assist y…" at bounding box center [1238, 485] width 209 height 191
drag, startPoint x: 1265, startPoint y: 426, endPoint x: 1351, endPoint y: 430, distance: 86.1
click at [1351, 430] on div "Hello there, Thank you for reaching out to Investorlift. I'll be more than happ…" at bounding box center [1238, 475] width 233 height 230
drag, startPoint x: 1193, startPoint y: 450, endPoint x: 1311, endPoint y: 441, distance: 117.7
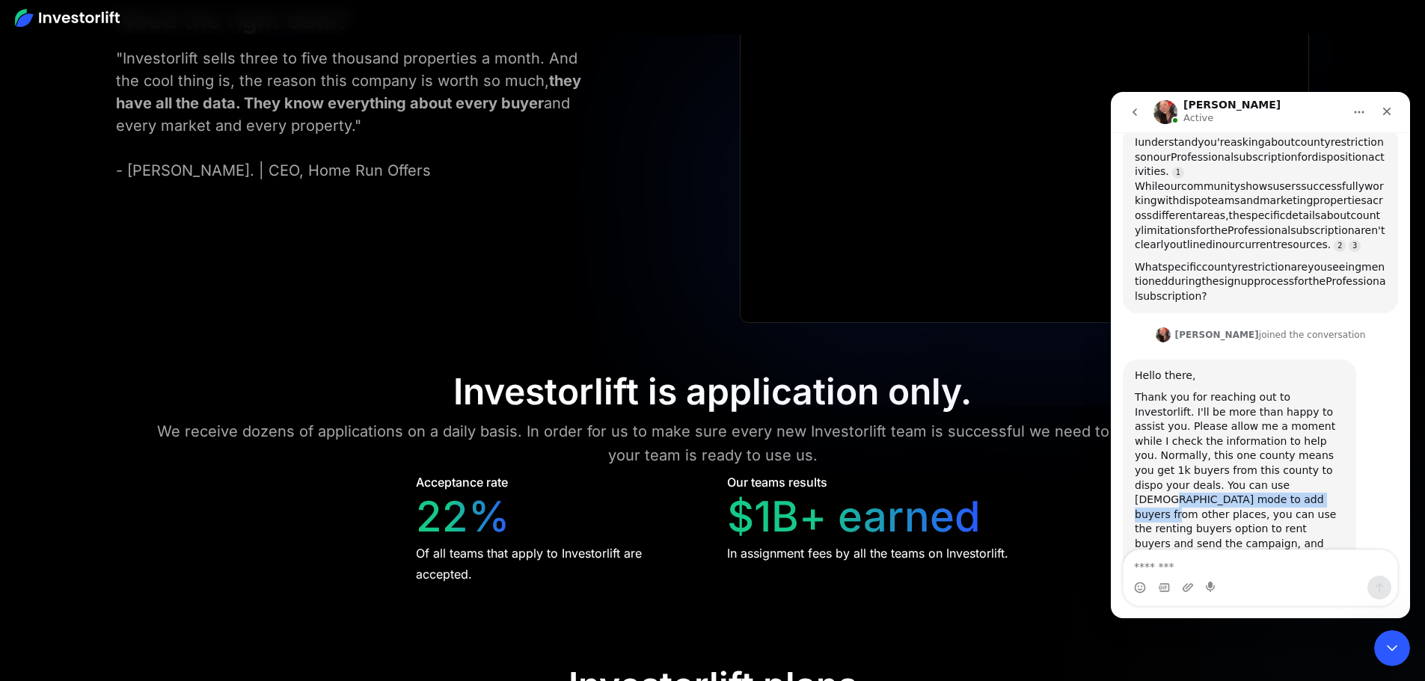
click at [1311, 441] on div "Thank you for reaching out to Investorlift. I'll be more than happy to assist y…" at bounding box center [1238, 485] width 209 height 191
drag, startPoint x: 1321, startPoint y: 441, endPoint x: 1331, endPoint y: 442, distance: 9.7
click at [1331, 442] on div "Thank you for reaching out to Investorlift. I'll be more than happy to assist y…" at bounding box center [1238, 485] width 209 height 191
drag, startPoint x: 1175, startPoint y: 458, endPoint x: 1324, endPoint y: 458, distance: 149.6
click at [1324, 458] on div "Thank you for reaching out to Investorlift. I'll be more than happy to assist y…" at bounding box center [1238, 485] width 209 height 191
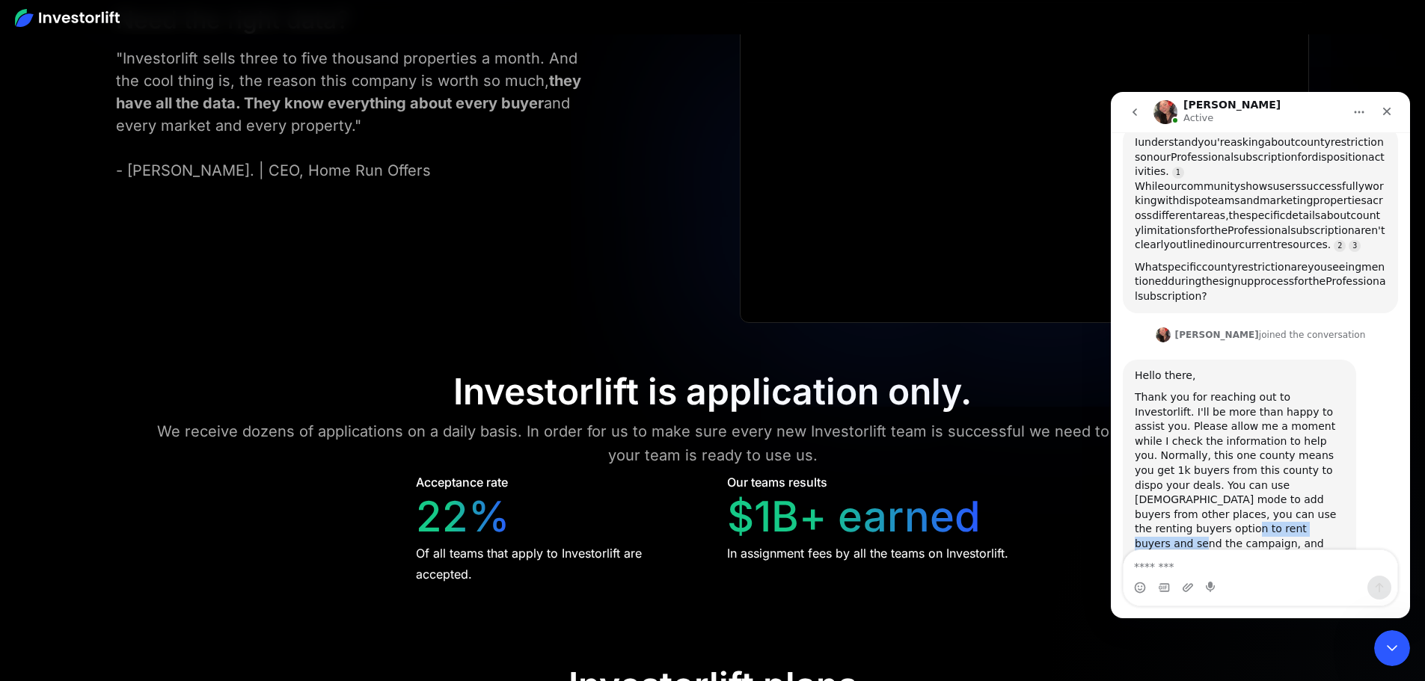
drag, startPoint x: 1161, startPoint y: 471, endPoint x: 1275, endPoint y: 473, distance: 113.7
click at [1275, 473] on div "Thank you for reaching out to Investorlift. I'll be more than happy to assist y…" at bounding box center [1238, 485] width 209 height 191
click at [1225, 559] on textarea "Message…" at bounding box center [1260, 562] width 274 height 25
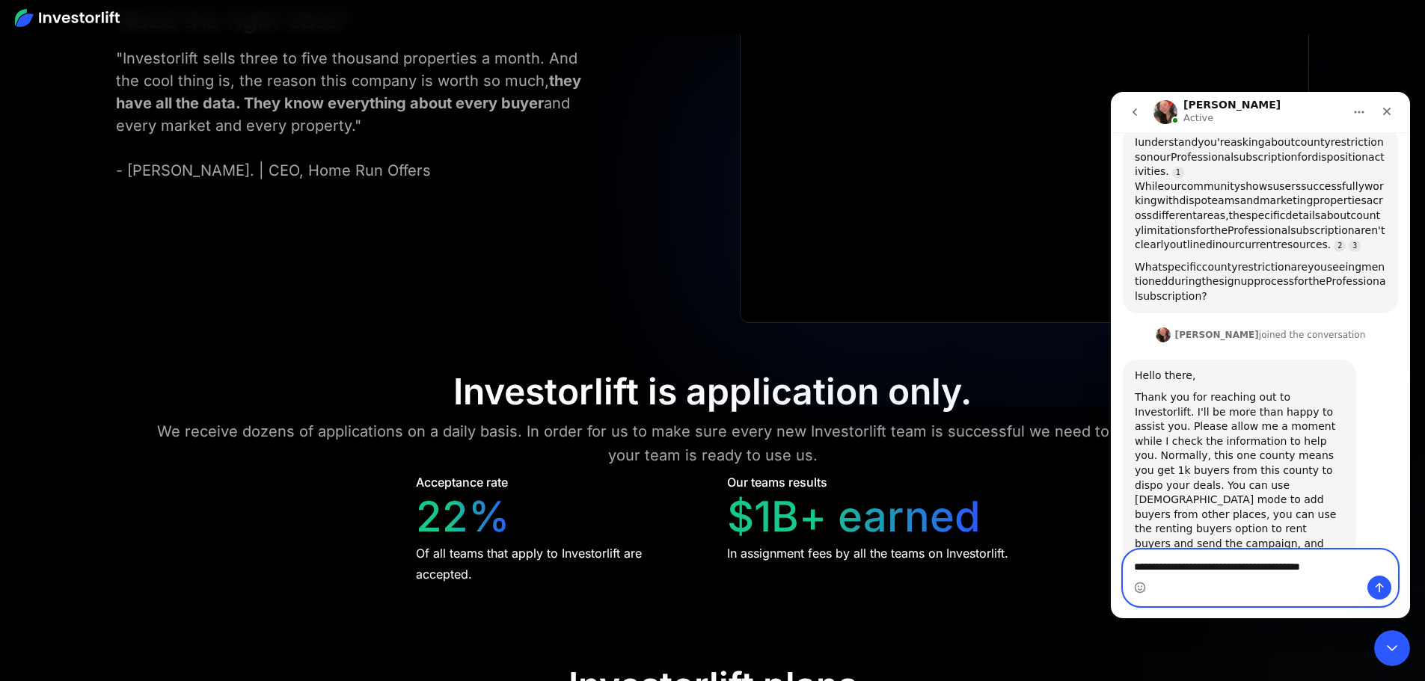
type textarea "**********"
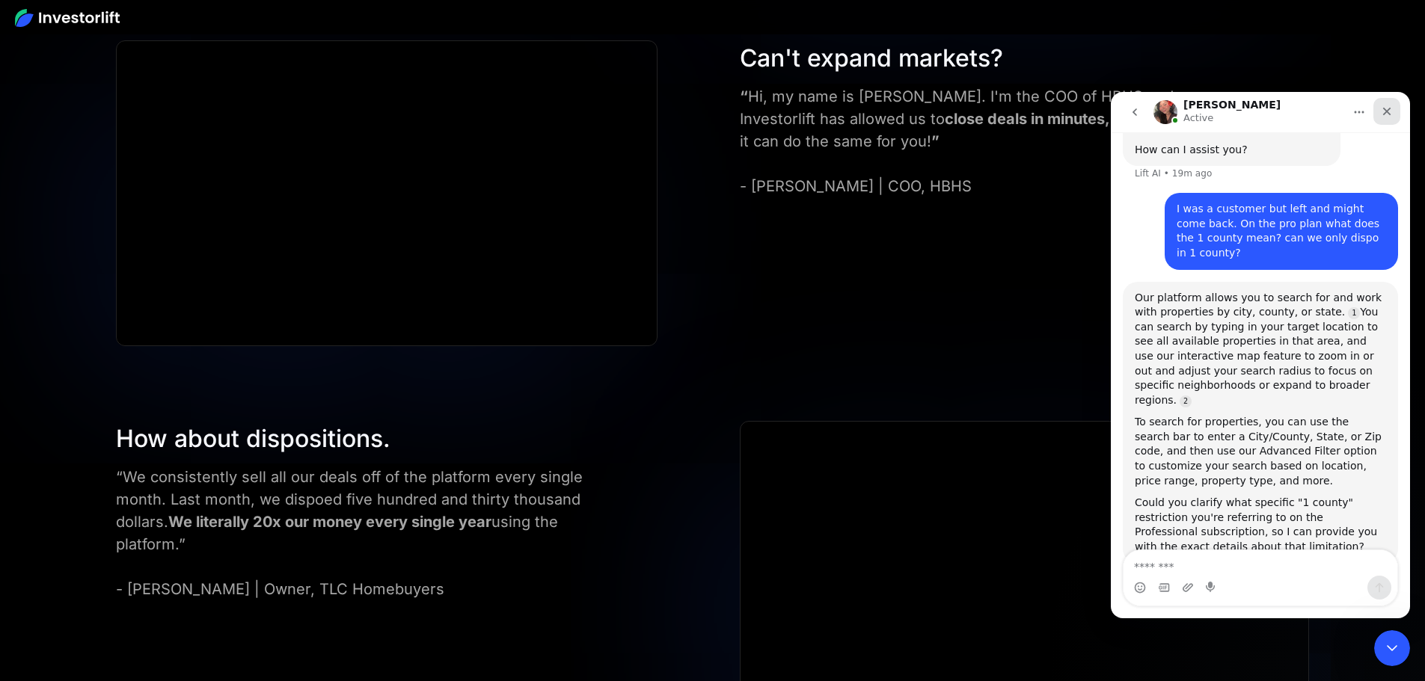
scroll to position [0, 0]
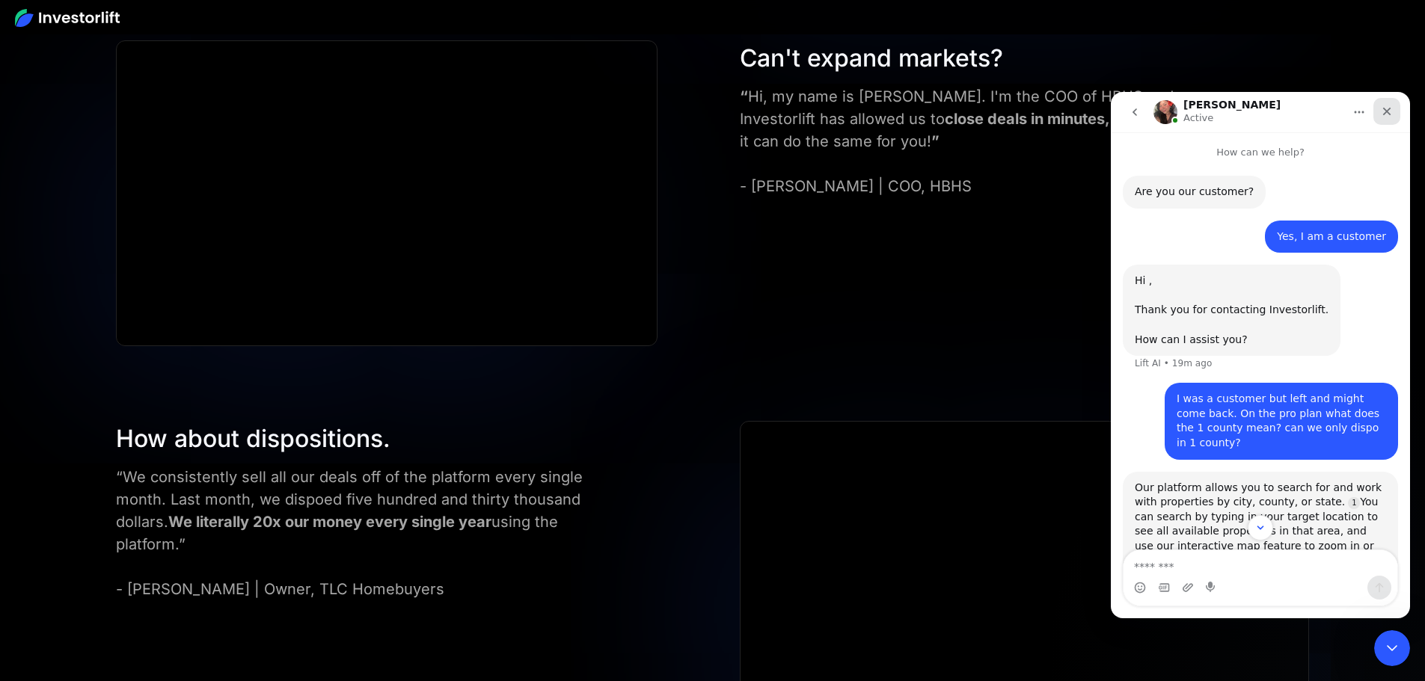
click at [1392, 116] on icon "Close" at bounding box center [1386, 111] width 12 height 12
